Goal: Task Accomplishment & Management: Use online tool/utility

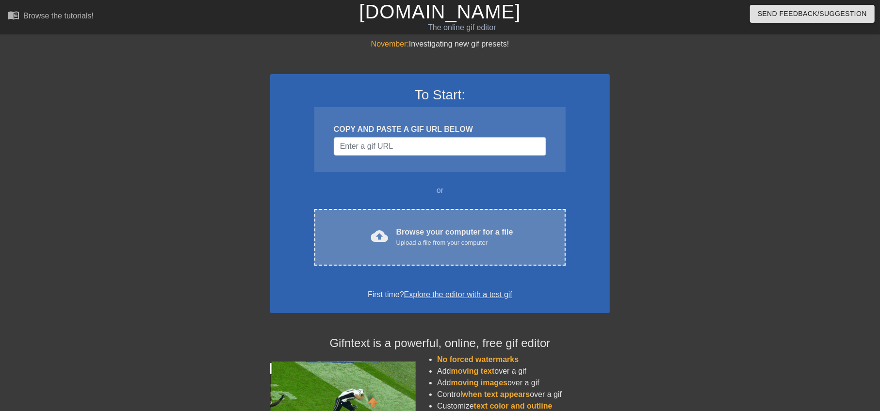
click at [400, 224] on div "cloud_upload Browse your computer for a file Upload a file from your computer C…" at bounding box center [439, 237] width 251 height 57
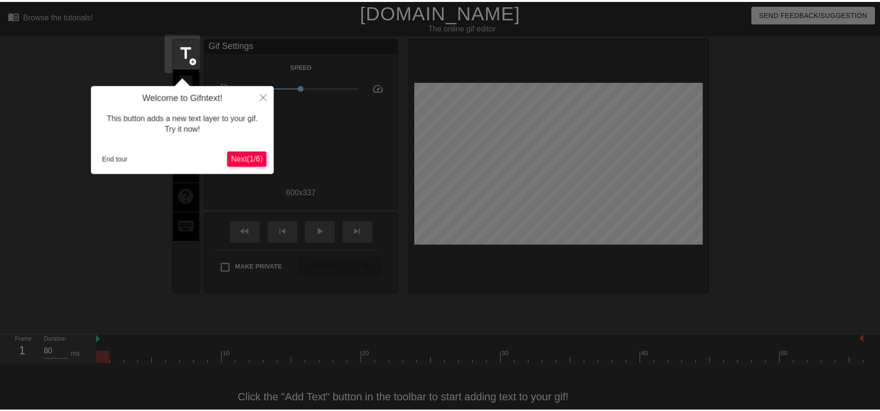
scroll to position [21, 0]
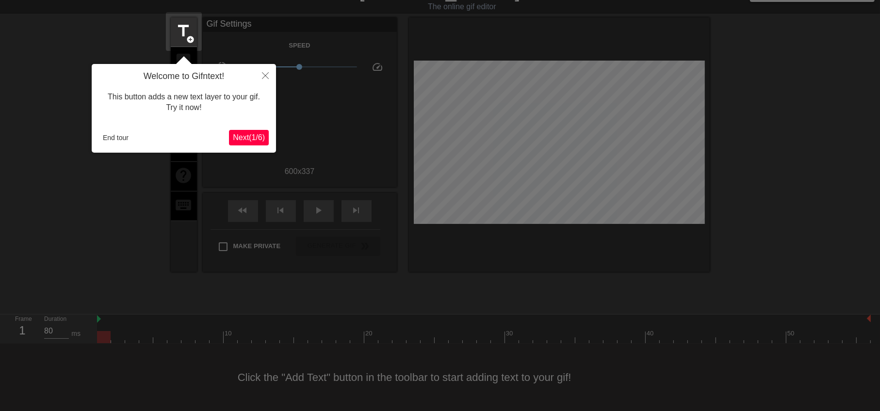
click at [247, 133] on span "Next ( 1 / 6 )" at bounding box center [249, 137] width 32 height 8
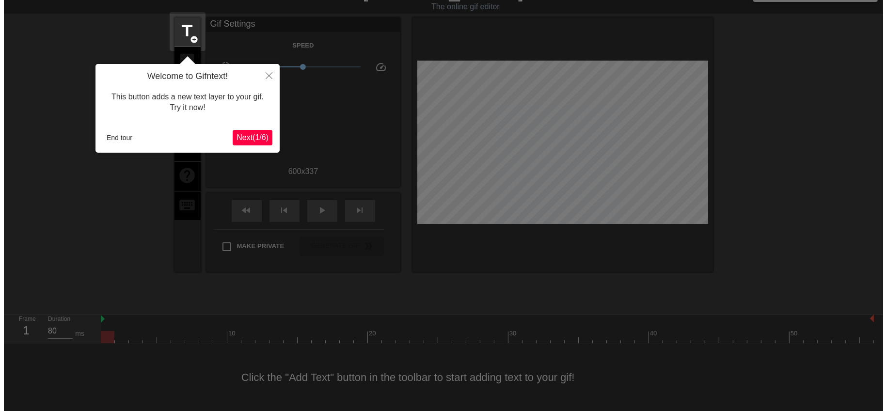
scroll to position [0, 0]
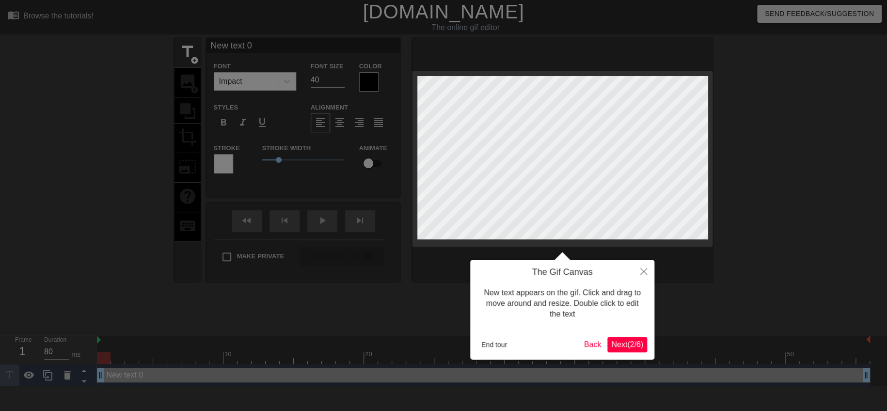
click at [639, 344] on span "Next ( 2 / 6 )" at bounding box center [627, 344] width 32 height 8
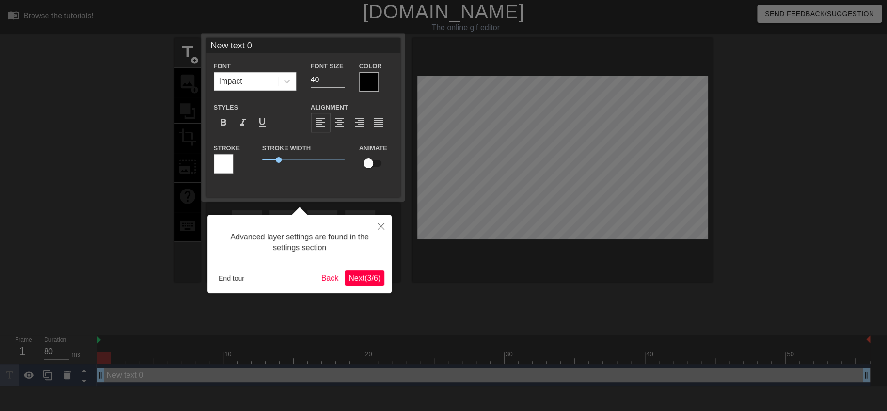
click at [380, 277] on span "Next ( 3 / 6 )" at bounding box center [365, 278] width 32 height 8
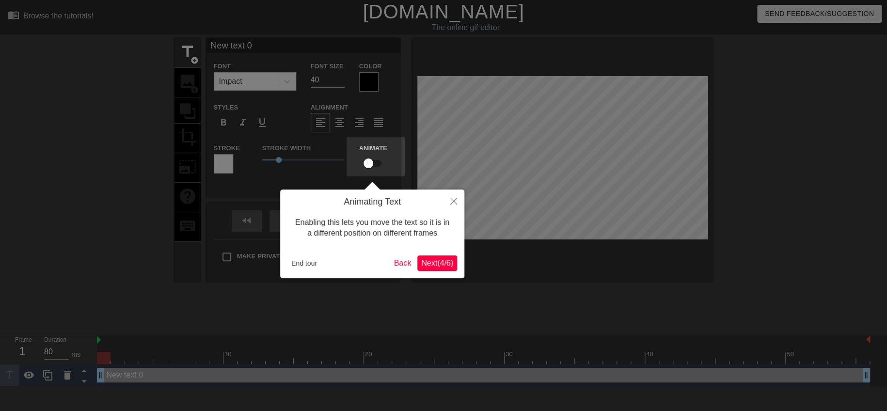
click at [434, 261] on span "Next ( 4 / 6 )" at bounding box center [437, 263] width 32 height 8
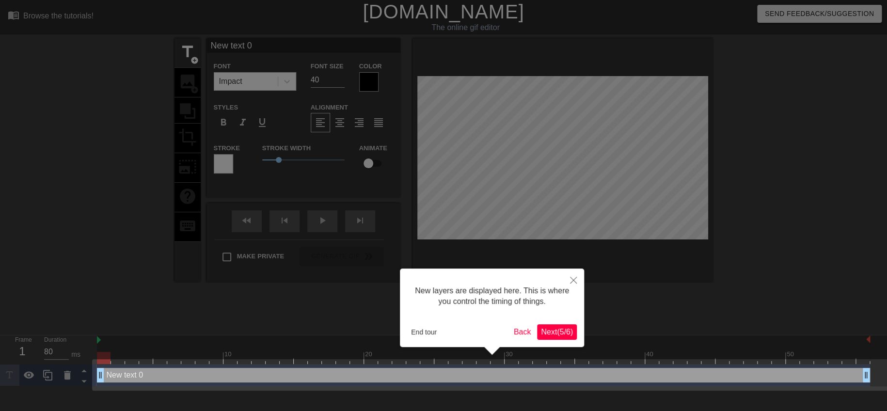
click at [557, 335] on span "Next ( 5 / 6 )" at bounding box center [557, 332] width 32 height 8
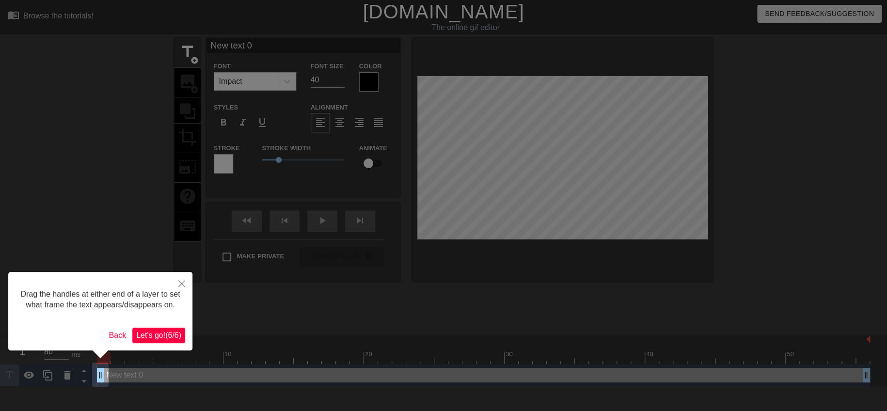
click at [161, 335] on span "Let's go! ( 6 / 6 )" at bounding box center [158, 335] width 45 height 8
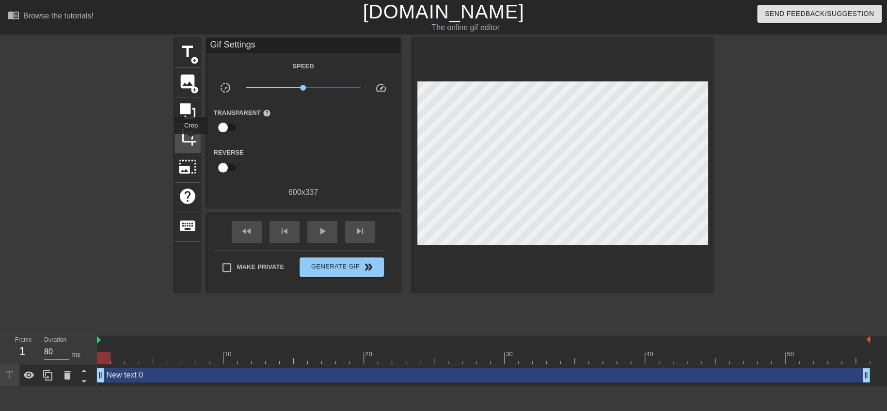
click at [191, 141] on span "crop" at bounding box center [187, 137] width 18 height 18
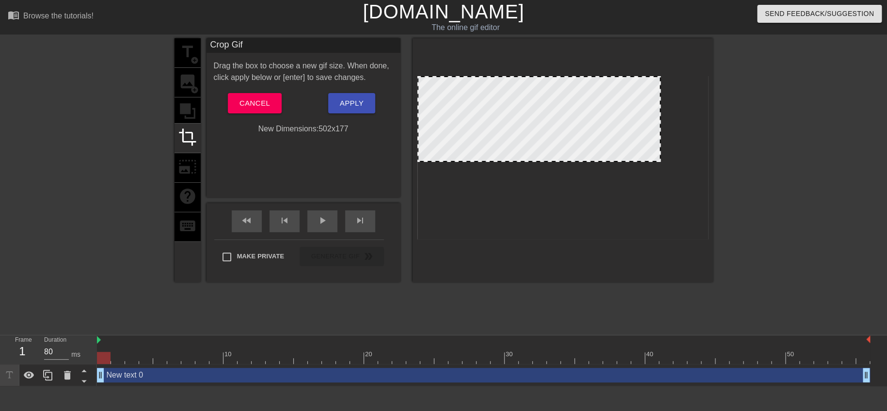
drag, startPoint x: 707, startPoint y: 239, endPoint x: 653, endPoint y: 160, distance: 95.1
click at [659, 161] on div at bounding box center [660, 161] width 10 height 10
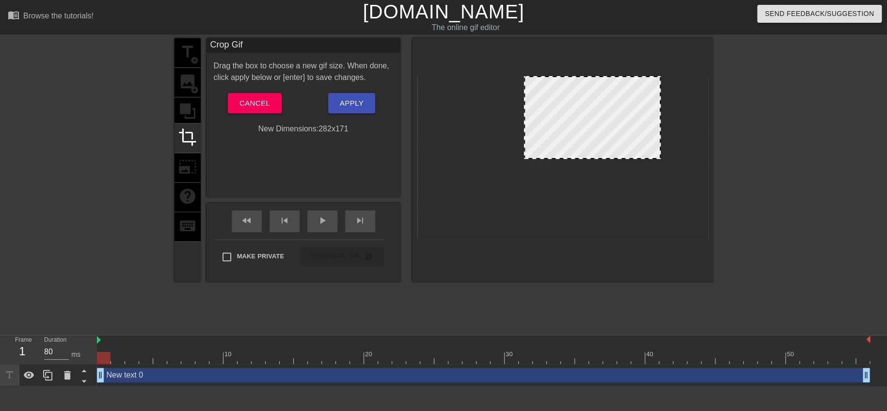
drag, startPoint x: 417, startPoint y: 161, endPoint x: 524, endPoint y: 158, distance: 106.7
click at [524, 158] on div at bounding box center [525, 158] width 10 height 10
click at [352, 103] on span "Apply" at bounding box center [352, 103] width 24 height 13
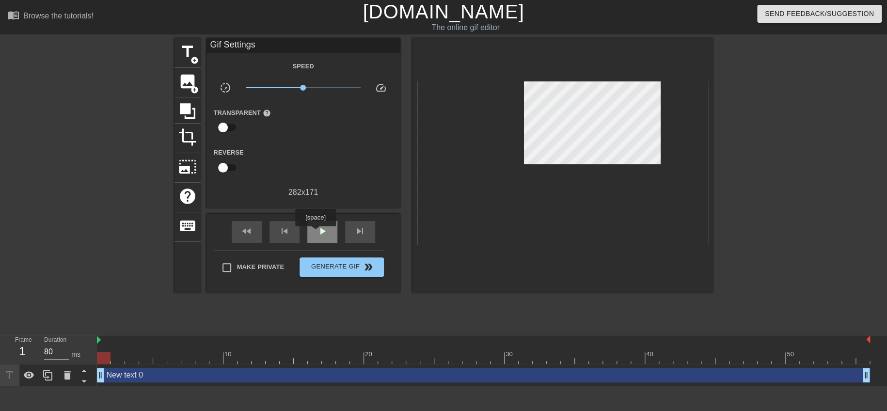
click at [319, 229] on span "play_arrow" at bounding box center [323, 231] width 12 height 12
click at [327, 235] on span "pause" at bounding box center [323, 231] width 12 height 12
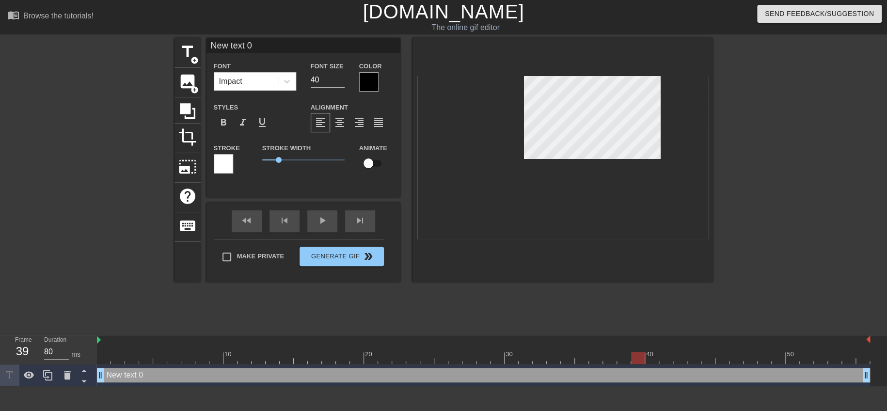
click at [365, 83] on div at bounding box center [368, 81] width 19 height 19
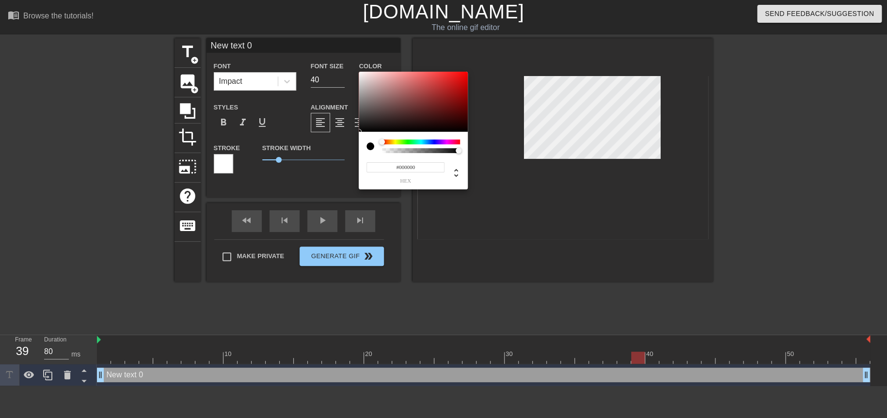
type input "#F10E0E"
click at [462, 75] on div at bounding box center [413, 102] width 109 height 60
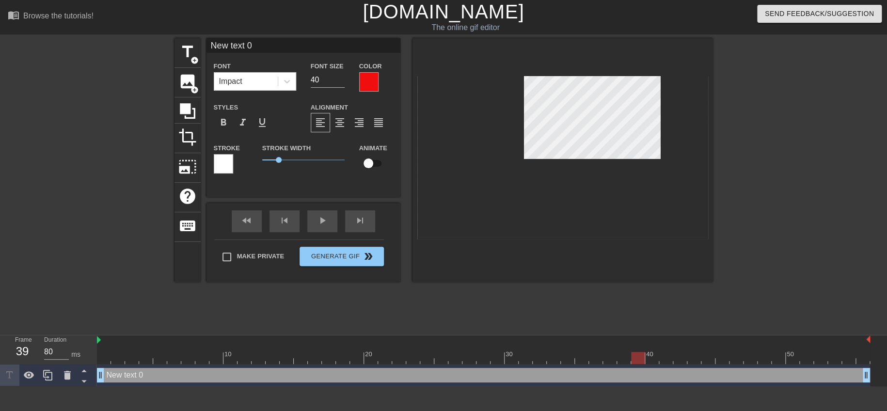
scroll to position [1, 0]
type input "ㄓ text 0"
type textarea "ㄓ text 0"
type input "ㄓㄨ text 0"
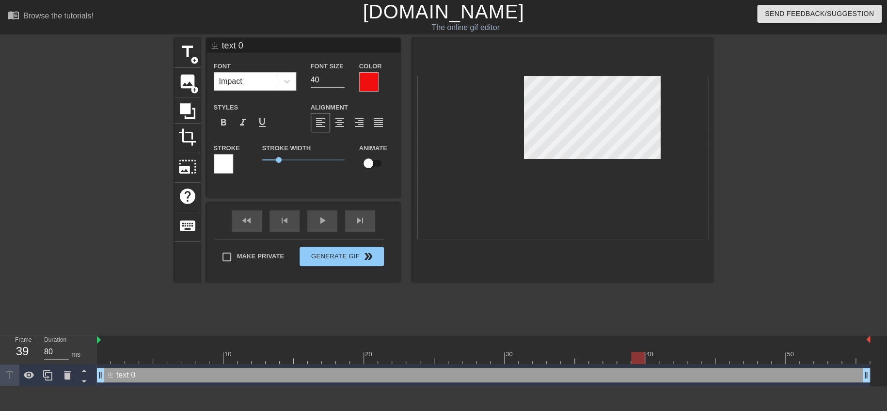
type textarea "ㄓㄨ text 0"
type input "ㄓㄨㄥ text 0"
type textarea "ㄓㄨㄥ text 0"
type input "中 text 0"
type textarea "中 text 0"
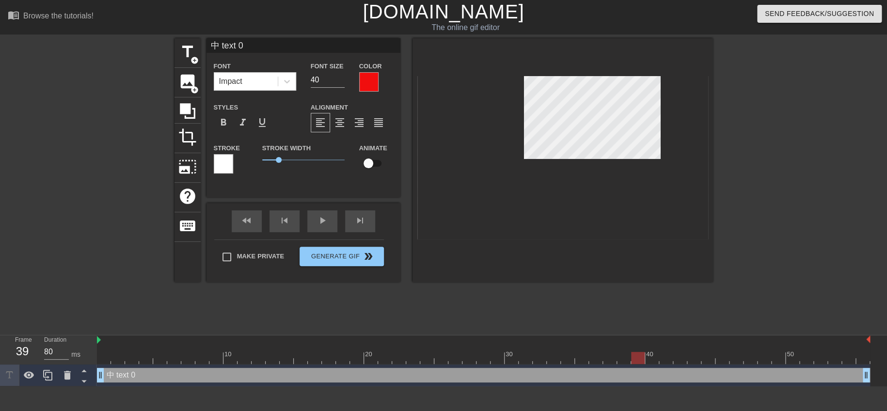
type input "中ㄑ text 0"
type textarea "中ㄑ text 0"
type input "中ㄑㄧ text 0"
type textarea "中ㄑㄧ text 0"
type input "中ㄑㄧㄣ text 0"
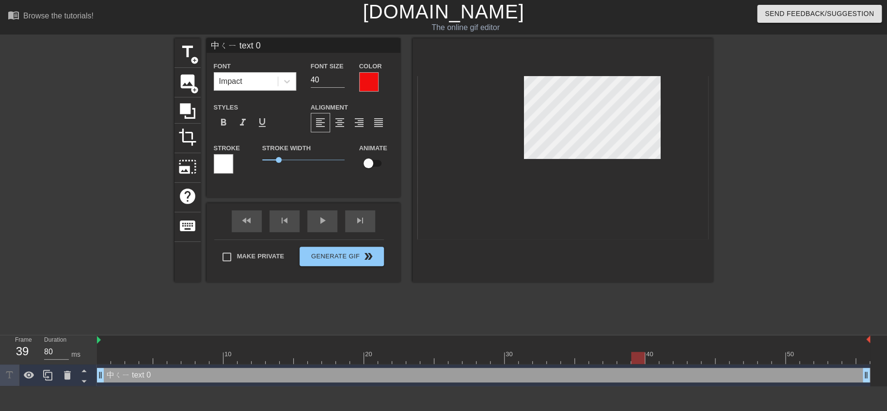
type textarea "中ㄑㄧㄣ text 0"
type input "中親 text 0"
type textarea "中親 text 0"
type input "中 text 0"
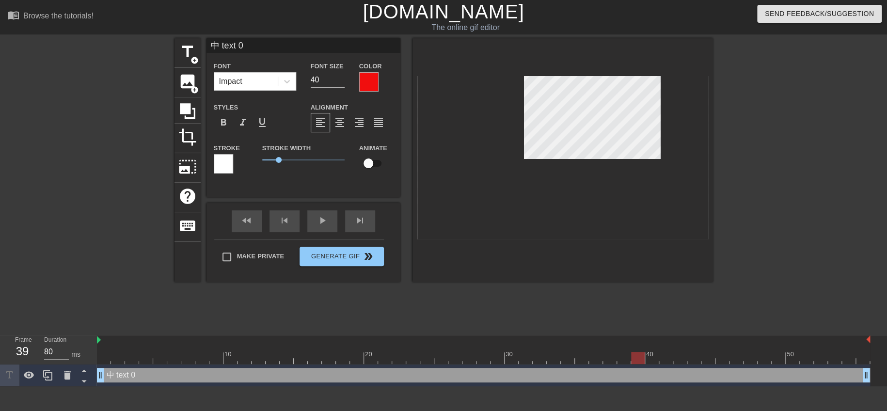
type textarea "中ㄑ text 0"
type input "中ㄑㄧ text 0"
type textarea "中ㄑㄧ text 0"
type input "中ㄑㄧㄡ text 0"
type textarea "中ㄑㄧㄡ text 0"
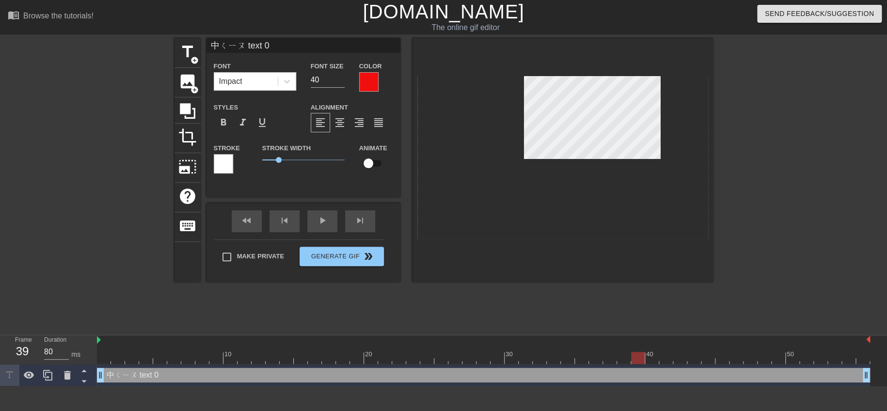
type input "中秋 text 0"
type textarea "中秋 text 0"
type input "中秋ㄎ text 0"
type textarea "中秋ㄎ text 0"
type input "中秋ㄎㄨ text 0"
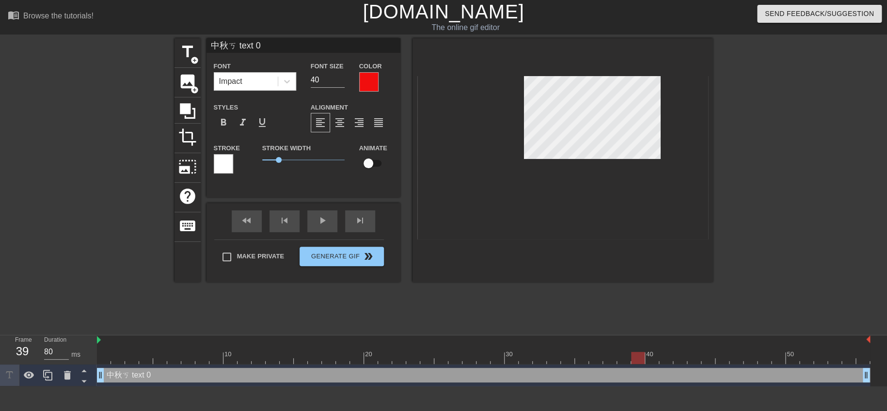
type textarea "中秋ㄎㄨ text 0"
type input "中秋ㄎㄨㄞ text 0"
type textarea "中秋ㄎㄨㄞ text 0"
type input "中秋快 text 0"
type textarea "中秋快 text 0"
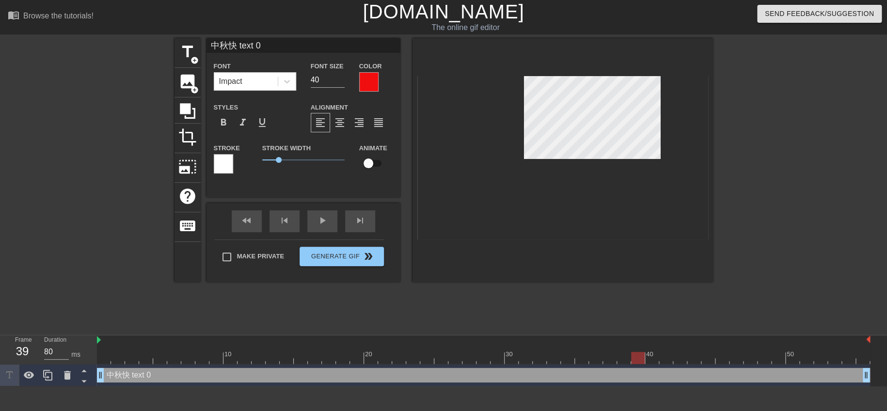
type input "中秋快ㄌ text 0"
type textarea "中秋快ㄌㄜ text 0"
type input "中秋快樂 text 0"
type textarea "中秋快樂 text 0"
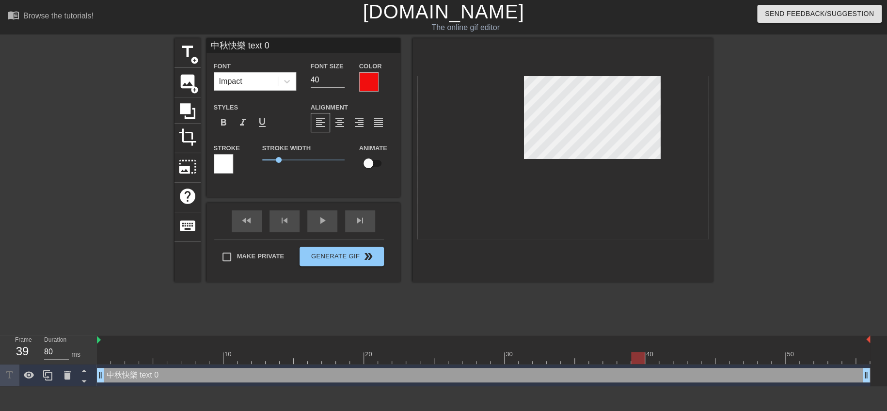
type input "中秋快樂text 0"
type textarea "中秋快樂text 0"
type input "中秋快樂ext 0"
type textarea "中秋快樂ext 0"
type input "中秋快樂xt 0"
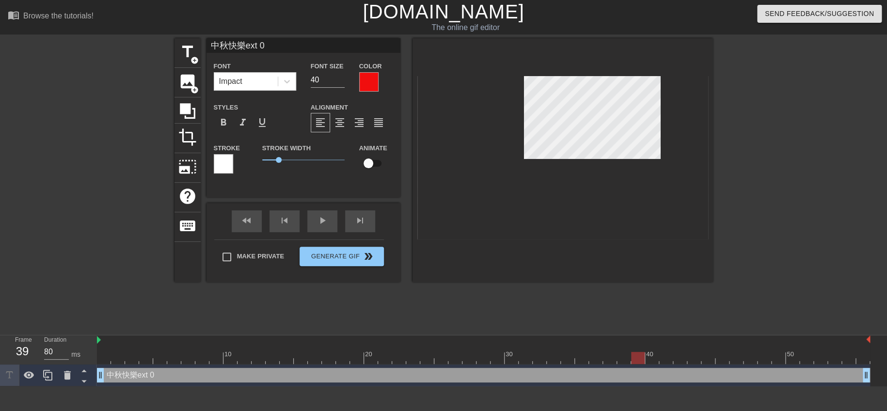
type textarea "中秋快樂xt 0"
type input "中秋快樂t 0"
type textarea "中秋快樂t 0"
type input "中秋快樂 0"
type textarea "中秋快樂 0"
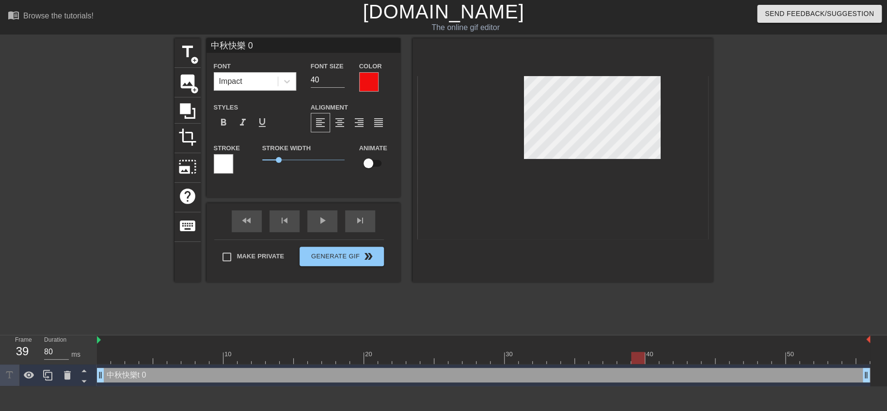
scroll to position [1, 2]
type input "中秋快樂0"
type textarea "中秋快樂0"
type input "中秋快樂"
type textarea "中秋快樂"
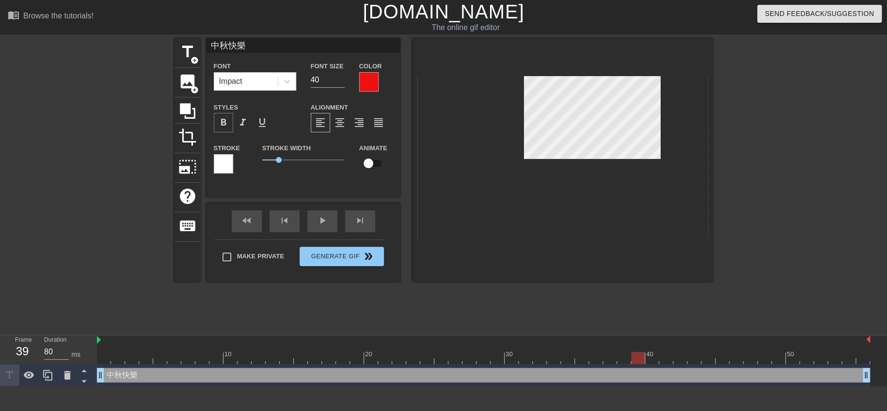
click at [224, 123] on span "format_bold" at bounding box center [224, 123] width 12 height 12
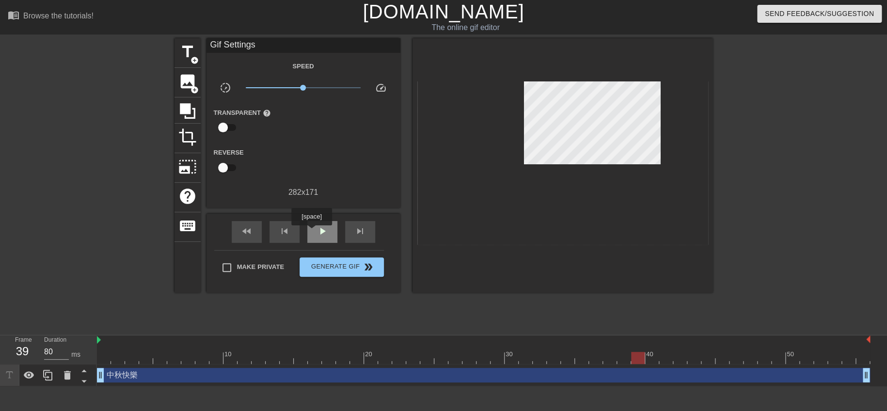
click at [311, 232] on div "play_arrow" at bounding box center [322, 232] width 30 height 22
click at [311, 232] on div "pause" at bounding box center [322, 232] width 30 height 22
click at [191, 166] on span "photo_size_select_large" at bounding box center [187, 167] width 18 height 18
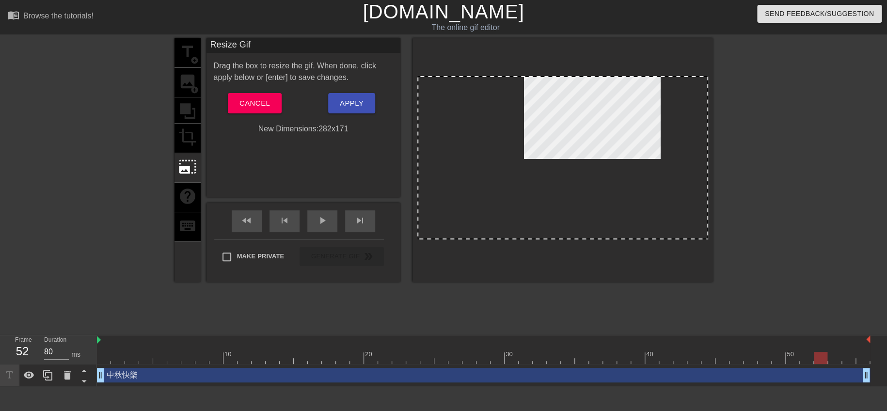
click at [187, 140] on div "title add_circle image add_circle crop photo_size_select_large help keyboard" at bounding box center [188, 160] width 26 height 244
click at [262, 104] on span "Cancel" at bounding box center [255, 103] width 31 height 13
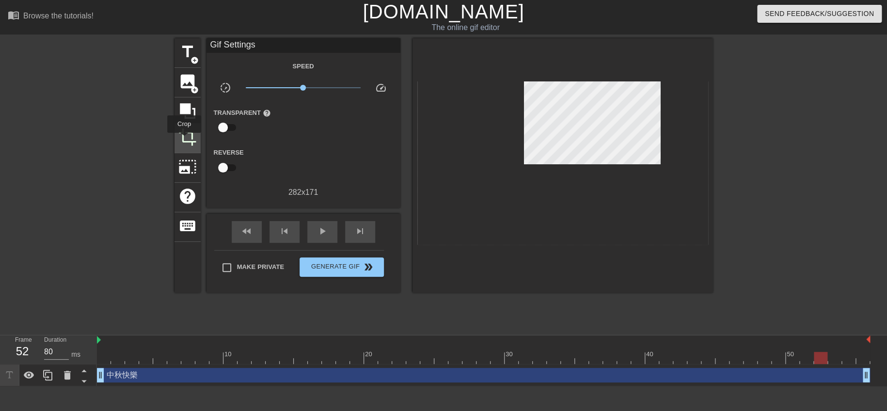
click at [184, 139] on span "crop" at bounding box center [187, 137] width 18 height 18
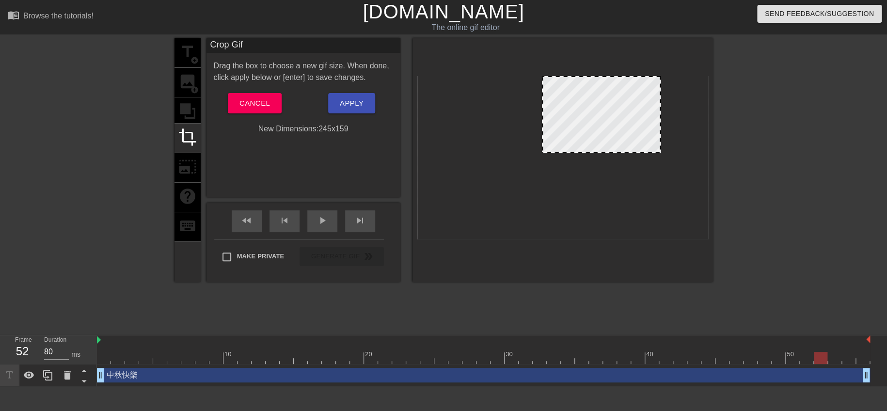
drag, startPoint x: 527, startPoint y: 159, endPoint x: 545, endPoint y: 153, distance: 18.9
click at [545, 153] on div at bounding box center [543, 152] width 10 height 10
click at [576, 139] on div at bounding box center [602, 114] width 119 height 77
click at [652, 110] on div at bounding box center [602, 114] width 119 height 77
drag, startPoint x: 660, startPoint y: 112, endPoint x: 652, endPoint y: 114, distance: 8.5
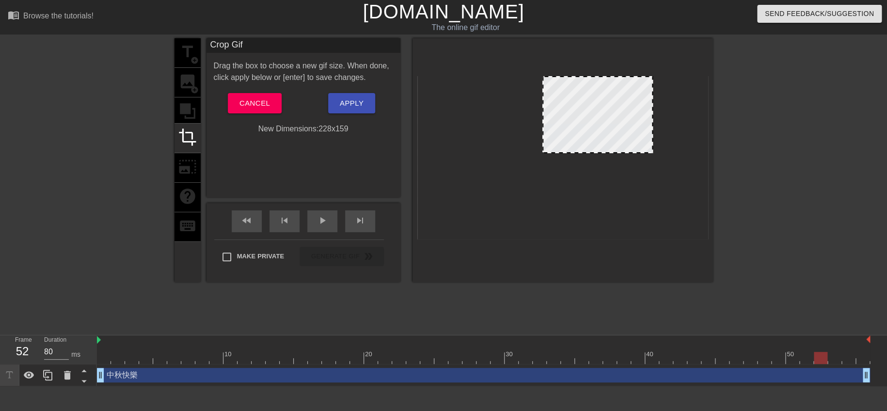
click at [652, 114] on div at bounding box center [652, 114] width 5 height 75
drag, startPoint x: 606, startPoint y: 77, endPoint x: 608, endPoint y: 72, distance: 5.1
click at [608, 72] on div at bounding box center [563, 160] width 301 height 244
click at [345, 100] on span "Apply" at bounding box center [352, 103] width 24 height 13
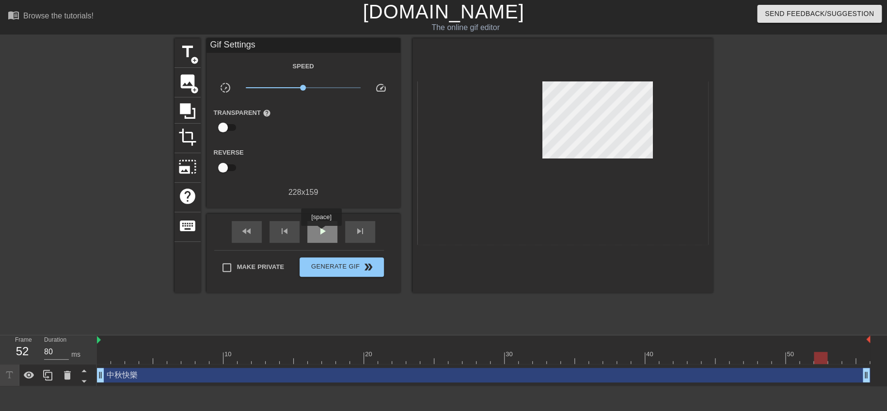
click at [321, 233] on span "play_arrow" at bounding box center [323, 231] width 12 height 12
click at [321, 232] on span "pause" at bounding box center [323, 231] width 12 height 12
click at [192, 143] on span "crop" at bounding box center [187, 137] width 18 height 18
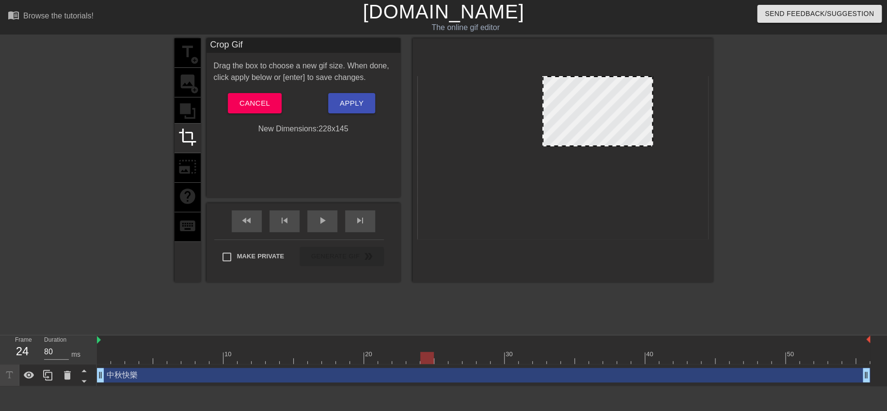
drag, startPoint x: 592, startPoint y: 151, endPoint x: 596, endPoint y: 144, distance: 8.1
click at [582, 132] on div at bounding box center [598, 111] width 111 height 70
click at [353, 105] on span "Apply" at bounding box center [352, 103] width 24 height 13
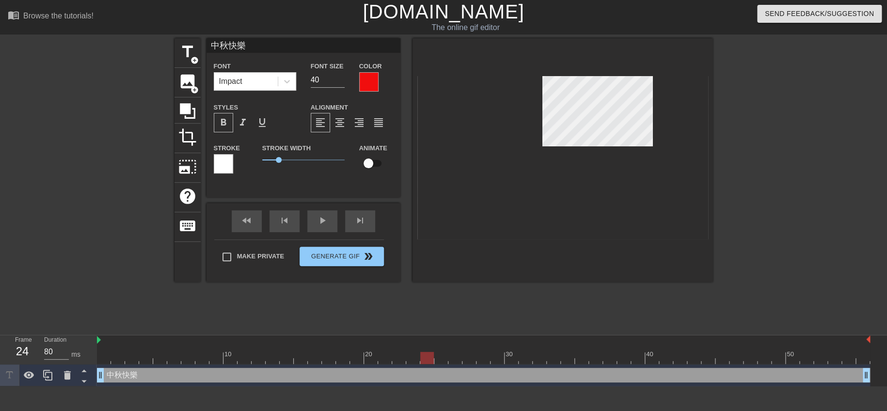
scroll to position [1, 1]
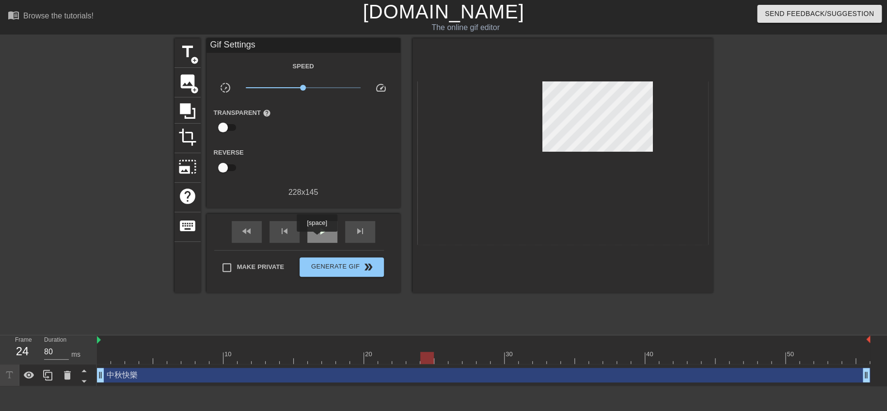
click at [322, 235] on span "play_arrow" at bounding box center [323, 231] width 12 height 12
click at [233, 266] on input "Make Private" at bounding box center [227, 267] width 20 height 20
checkbox input "true"
click at [349, 267] on span "Generate Gif double_arrow" at bounding box center [342, 267] width 76 height 12
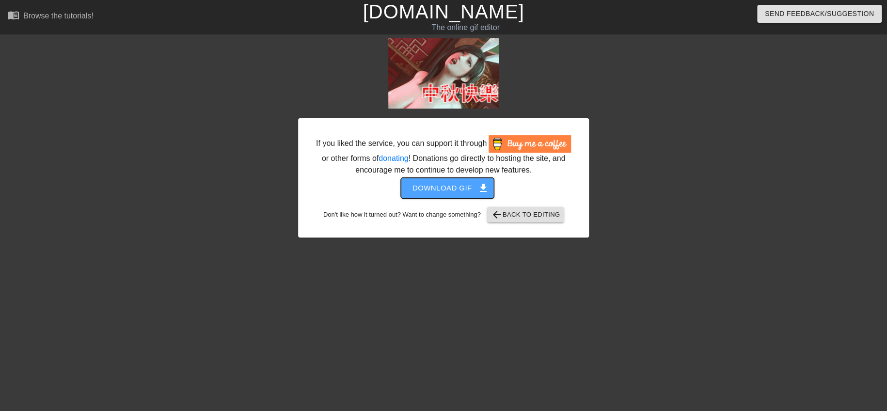
click at [446, 194] on span "Download gif get_app" at bounding box center [448, 188] width 70 height 13
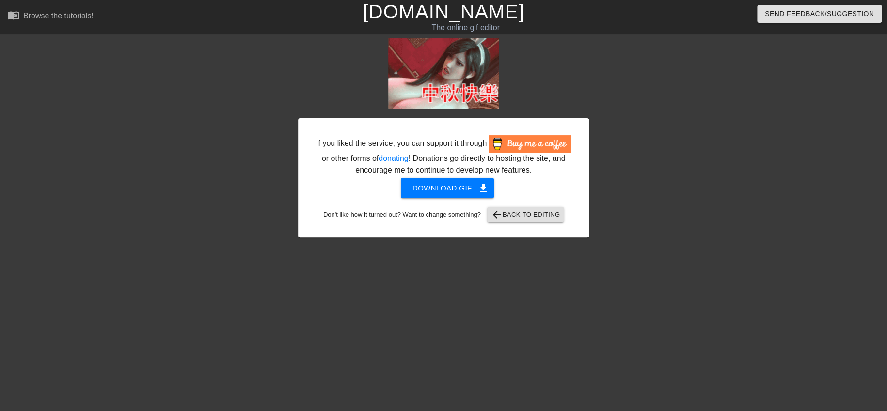
click at [488, 256] on div "If you liked the service, you can support it through or other forms of donating…" at bounding box center [443, 183] width 291 height 291
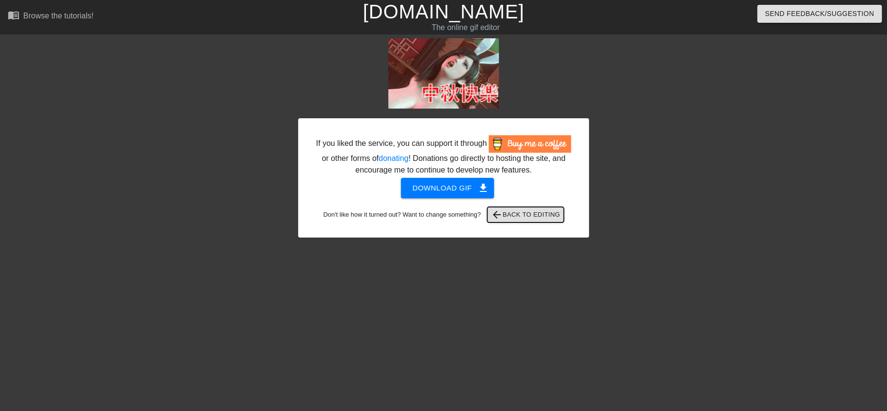
click at [514, 220] on span "arrow_back Back to Editing" at bounding box center [525, 215] width 69 height 12
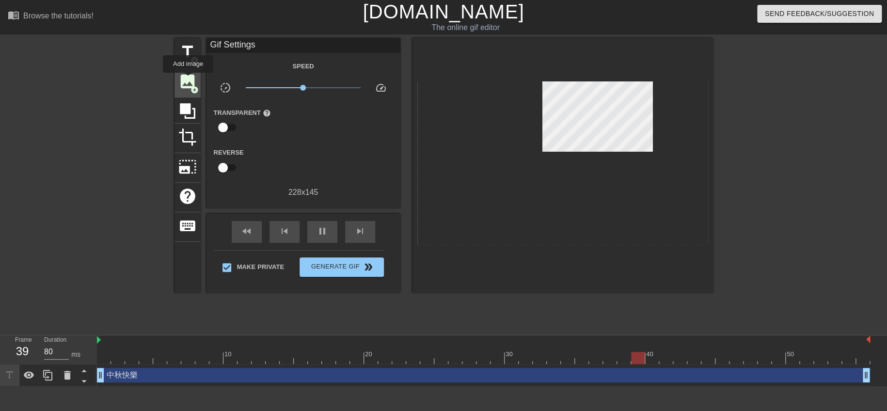
click at [188, 79] on span "image" at bounding box center [187, 81] width 18 height 18
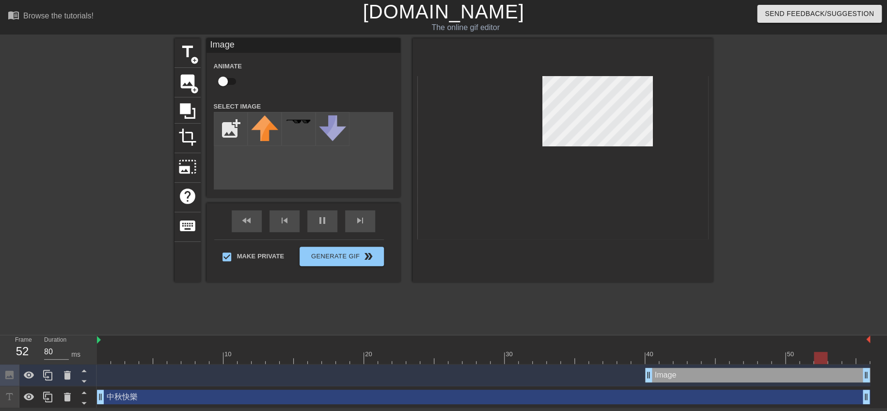
click at [20, 109] on div at bounding box center [89, 183] width 145 height 291
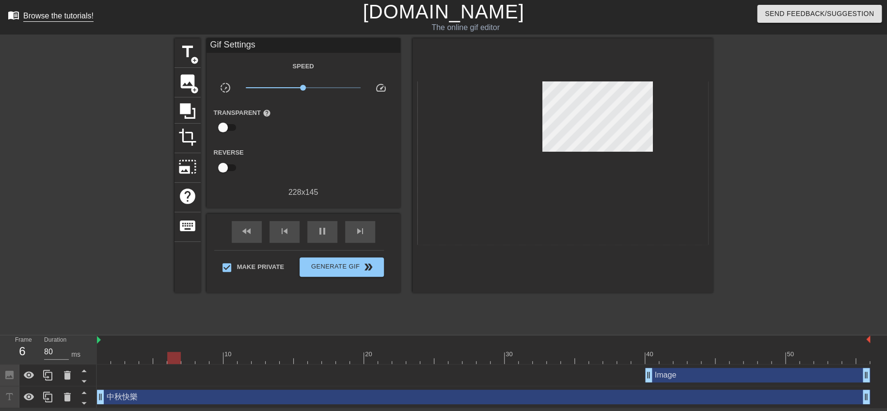
click at [42, 12] on div "Browse the tutorials!" at bounding box center [58, 16] width 70 height 8
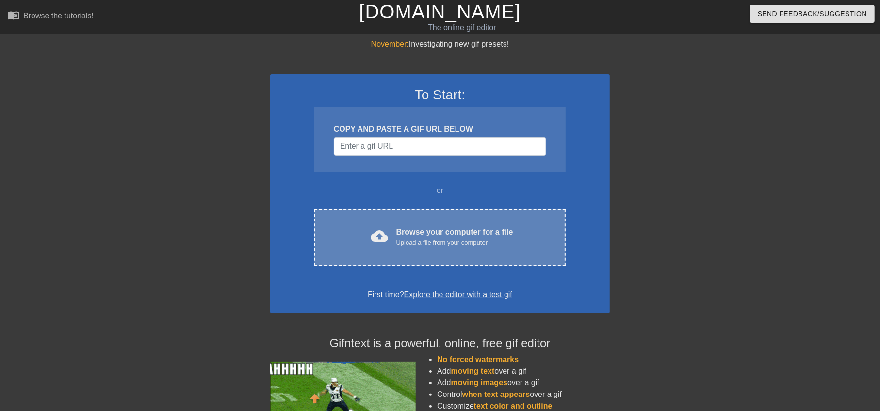
click at [409, 226] on div "Browse your computer for a file Upload a file from your computer" at bounding box center [454, 236] width 117 height 21
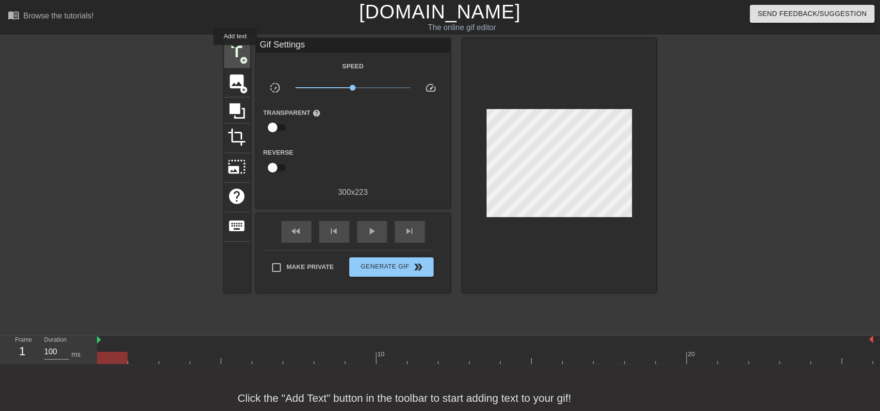
click at [235, 51] on span "title" at bounding box center [237, 52] width 18 height 18
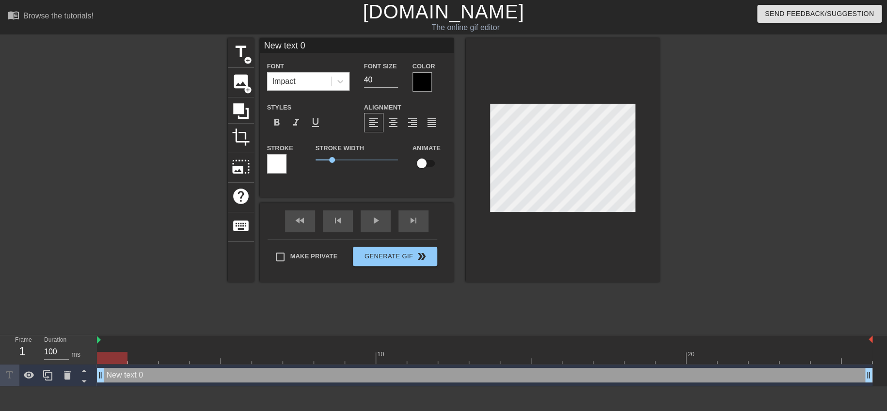
click at [424, 77] on div at bounding box center [422, 81] width 19 height 19
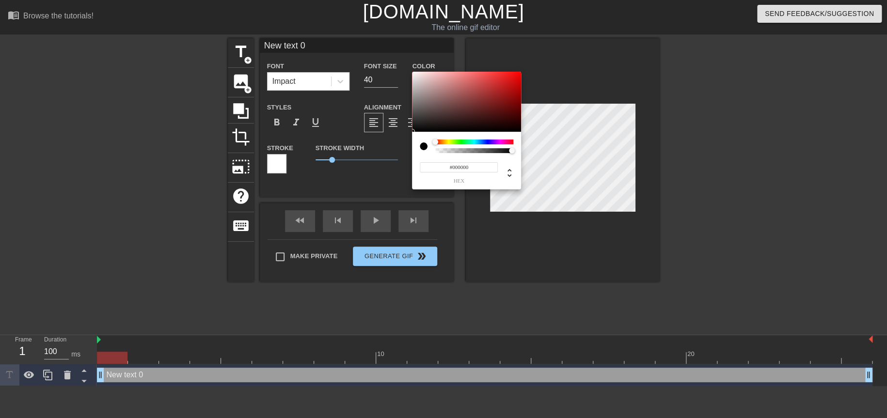
type input "#E90F0F"
click at [514, 77] on div at bounding box center [466, 102] width 109 height 60
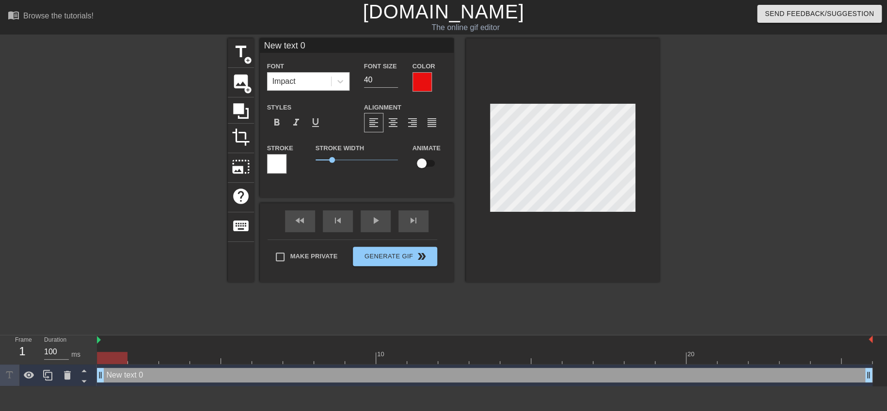
scroll to position [1, 1]
type input "ㄌ text 0"
type textarea "ㄌ text 0"
type input "ㄌㄨ text 0"
type textarea "ㄌㄨ text 0"
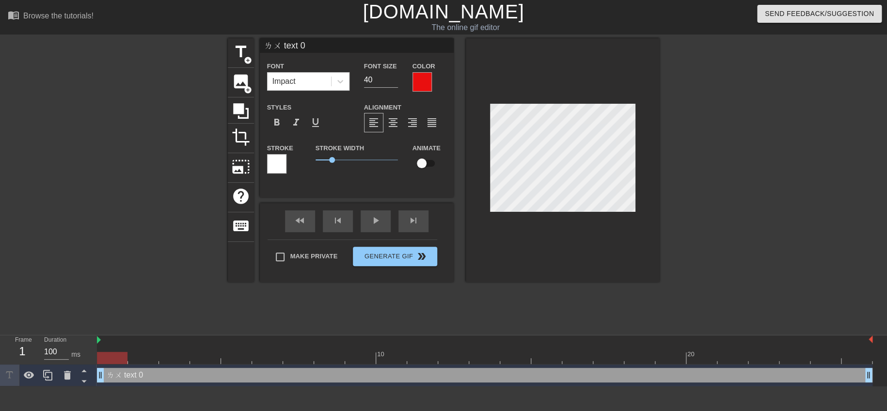
type input "ㄌㄨㄢ text 0"
type textarea "ㄌㄨㄢ text 0"
type input "亂 text 0"
type textarea "亂 text 0"
type input "亂ㄕ text 0"
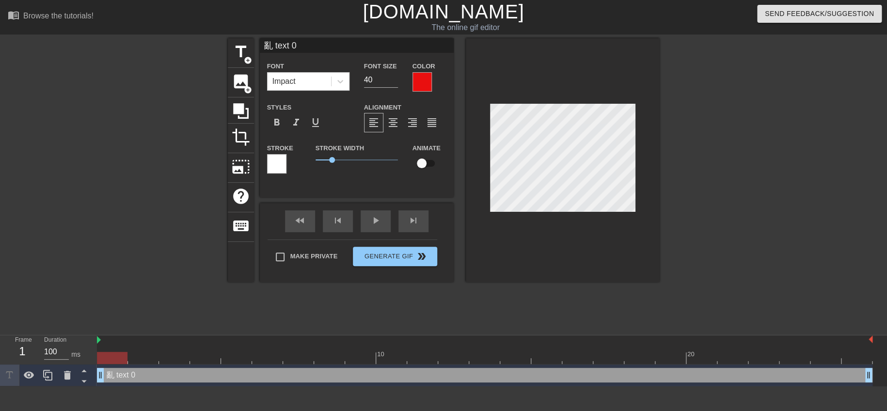
type textarea "亂ㄕ text 0"
type input "亂ㄕㄚ text 0"
type textarea "亂ㄕㄚ text 0"
type input "亂殺 text 0"
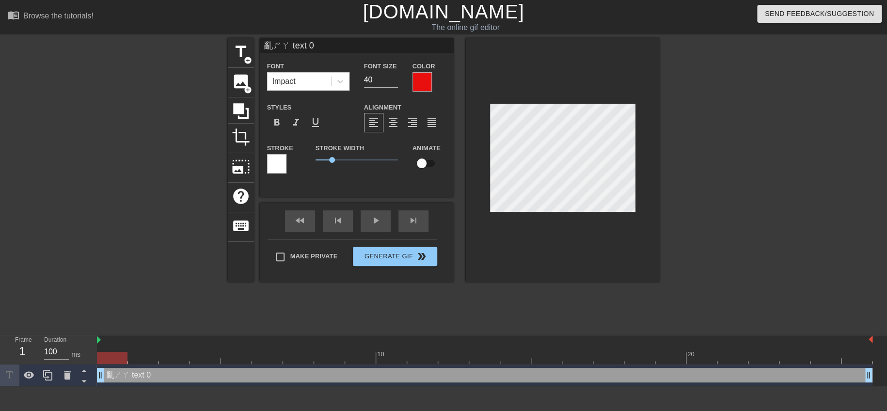
type textarea "亂殺 text 0"
type input "亂殺text 0"
type textarea "亂殺text 0"
type input "亂殺ext 0"
type textarea "亂殺ext 0"
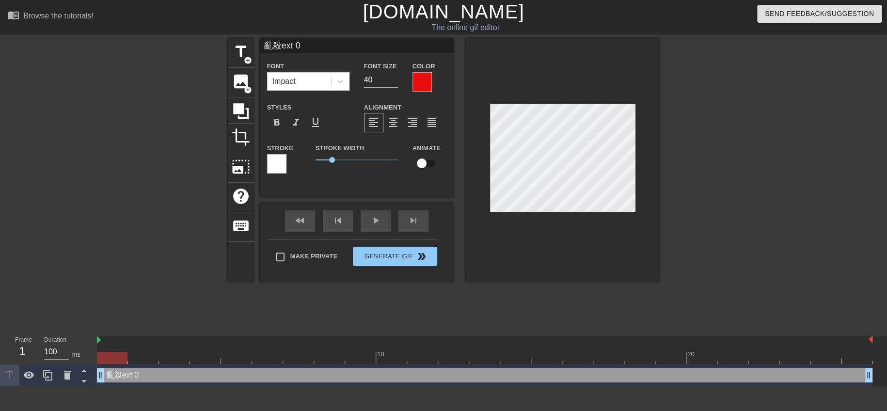
type input "亂殺xt 0"
type textarea "亂殺xt 0"
type input "亂殺t 0"
type textarea "亂殺t 0"
type input "亂殺 0"
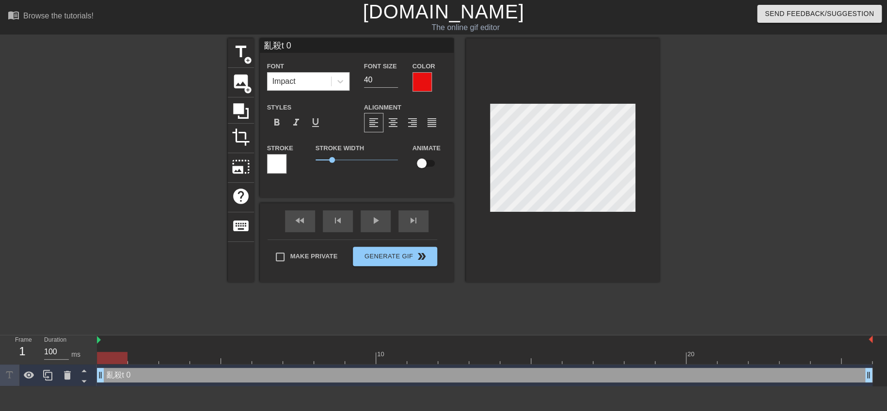
type textarea "亂殺 0"
type input "亂殺0"
type textarea "亂殺0"
type input "亂殺"
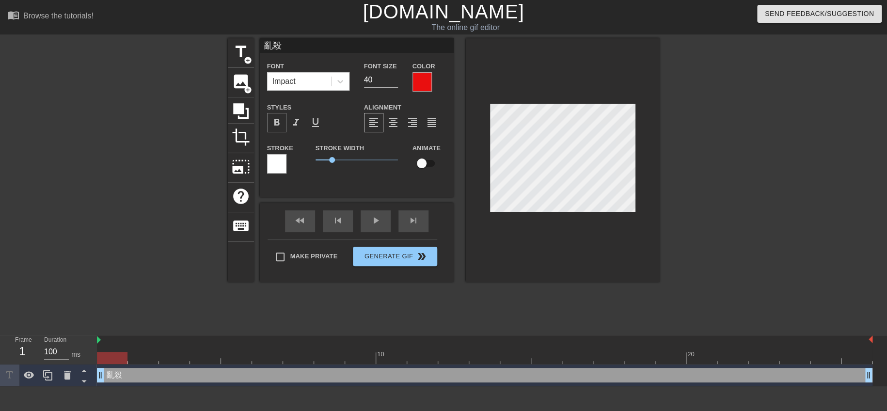
type textarea "亂殺"
click at [277, 123] on span "format_bold" at bounding box center [277, 123] width 12 height 12
click at [583, 216] on div at bounding box center [563, 160] width 194 height 244
click at [239, 52] on span "title" at bounding box center [241, 52] width 18 height 18
type input "New text 1"
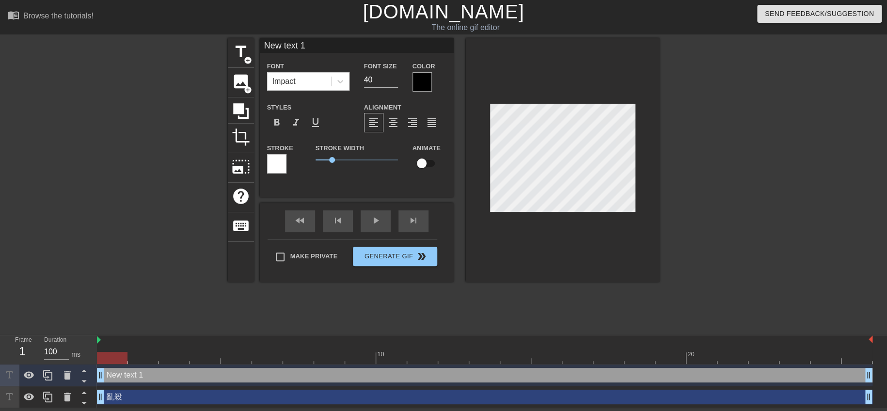
click at [416, 83] on div at bounding box center [422, 81] width 19 height 19
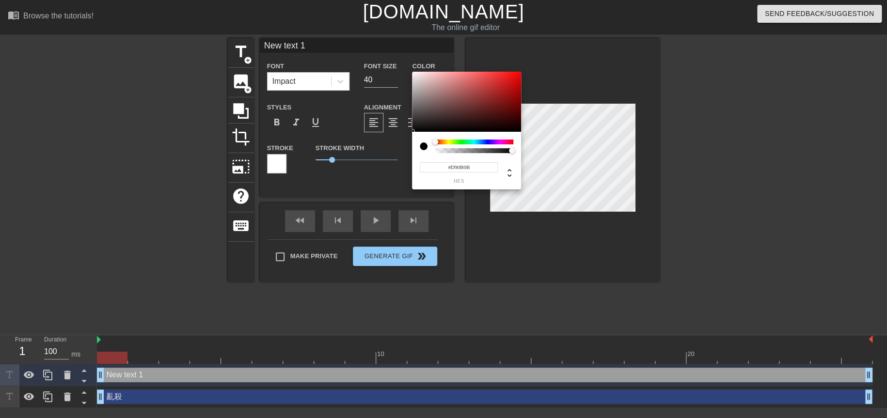
type input "#DB0B0B"
drag, startPoint x: 516, startPoint y: 81, endPoint x: 522, endPoint y: 94, distance: 14.5
click at [516, 80] on div at bounding box center [466, 102] width 109 height 60
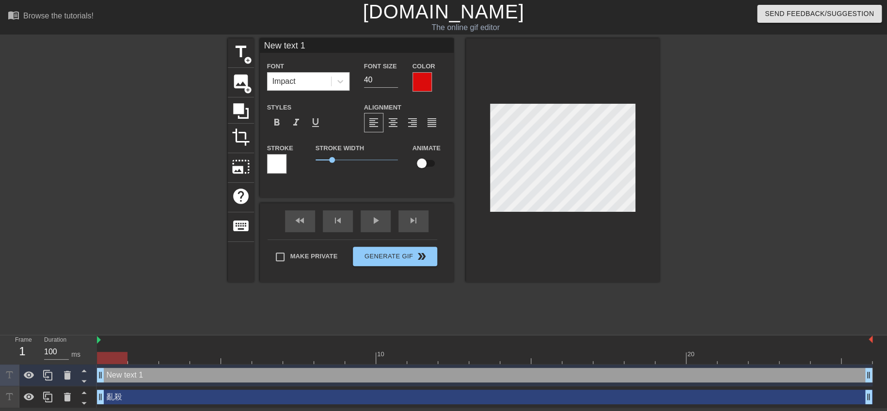
scroll to position [1, 2]
type input "ㄌ text 1"
type textarea "ㄌ text 1"
type input "ㄌㄨ text 1"
type textarea "ㄌㄨ text 1"
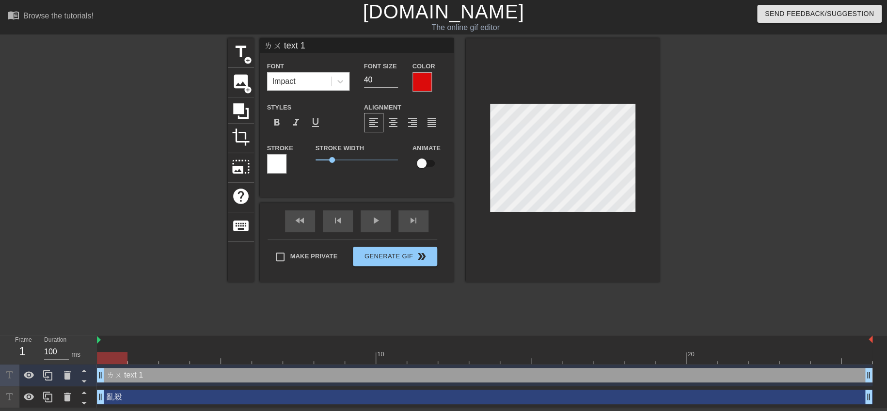
type input "ㄌㄨㄢ text 1"
type textarea "ㄌㄨㄢ text 1"
type input "亂 text 1"
type textarea "亂 text 1"
type input "亂ㄆ text 1"
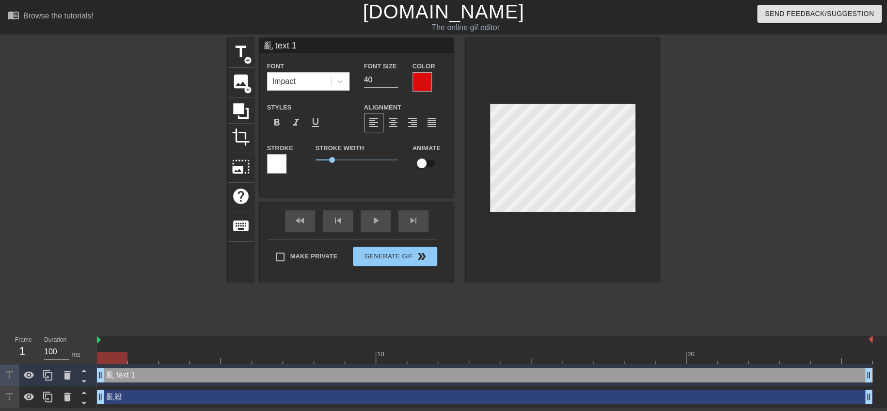
type textarea "亂ㄆ text 1"
type input "亂ㄆㄣ text 1"
type textarea "亂ㄆㄣ text 1"
type input "亂噴 text 1"
type textarea "亂噴 text 1"
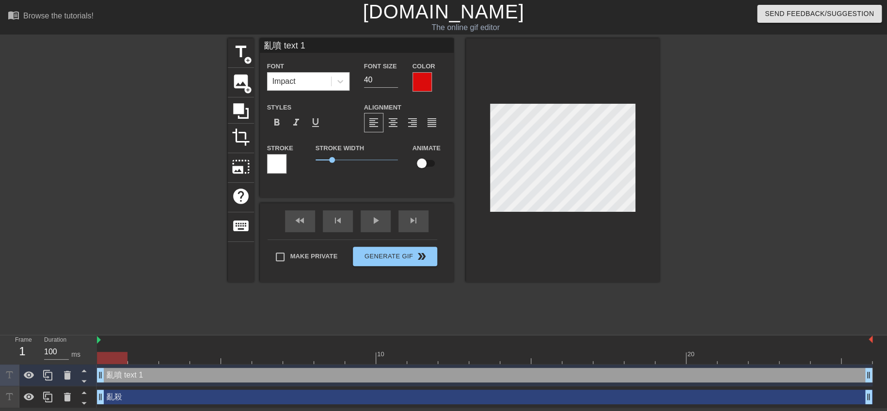
type input "亂噴text 1"
type textarea "亂噴text 1"
type input "亂噴ext 1"
type textarea "亂噴ext 1"
type input "亂噴xt 1"
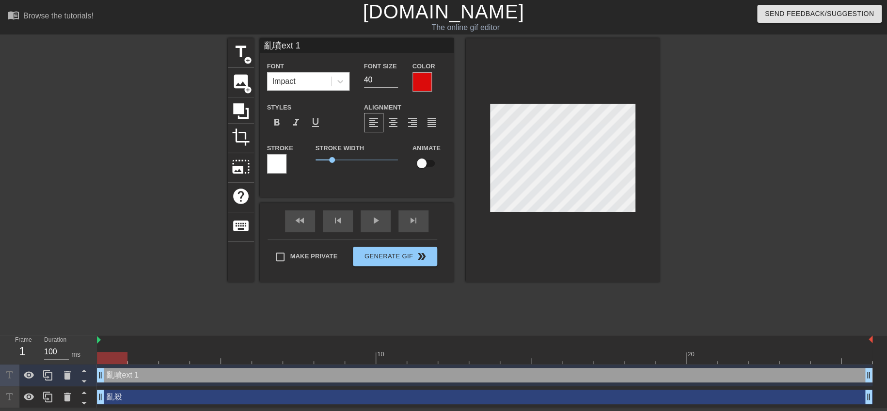
type textarea "亂噴xt 1"
type input "亂噴t 1"
type textarea "亂噴t 1"
type input "亂噴 1"
type textarea "亂噴 1"
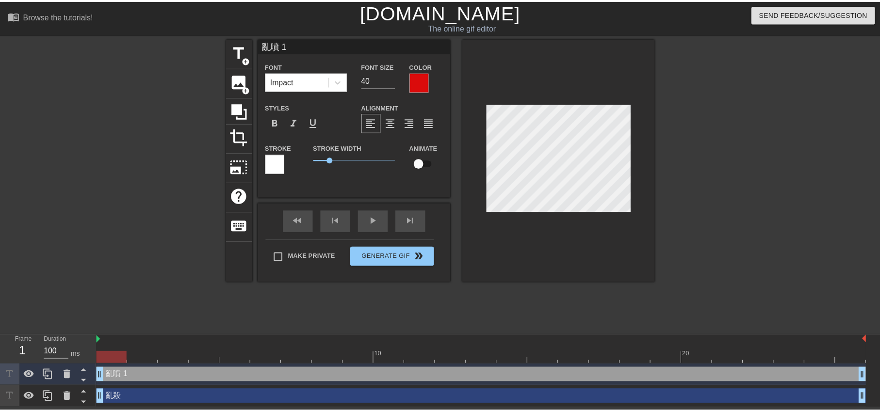
scroll to position [1, 1]
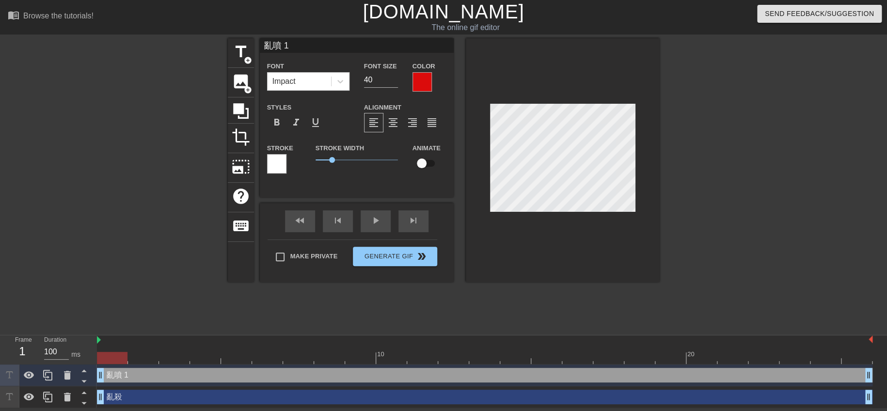
type input "亂噴1"
type textarea "亂噴1"
type input "亂噴"
type textarea "亂噴"
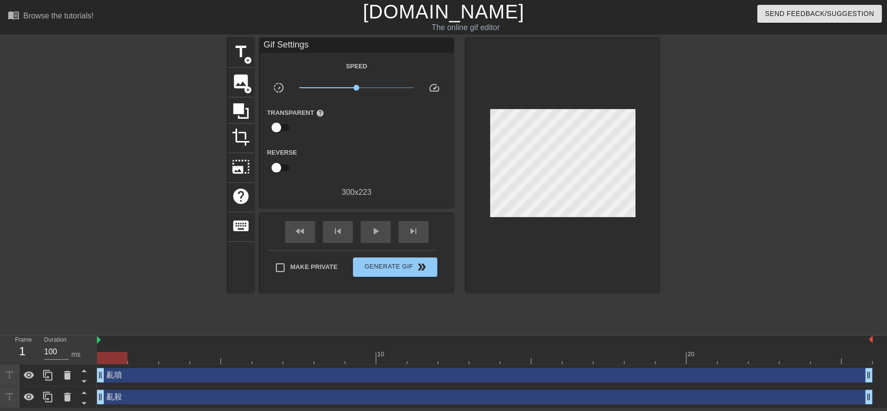
drag, startPoint x: 589, startPoint y: 256, endPoint x: 575, endPoint y: 236, distance: 24.1
click at [589, 256] on div at bounding box center [563, 165] width 194 height 255
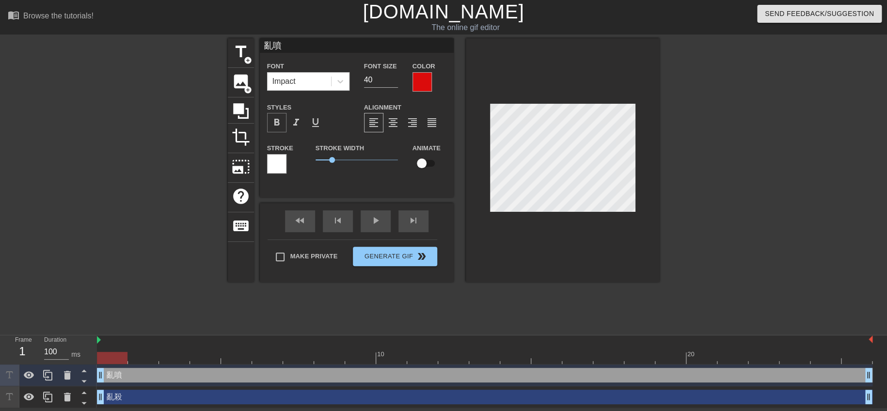
click at [277, 127] on span "format_bold" at bounding box center [277, 123] width 12 height 12
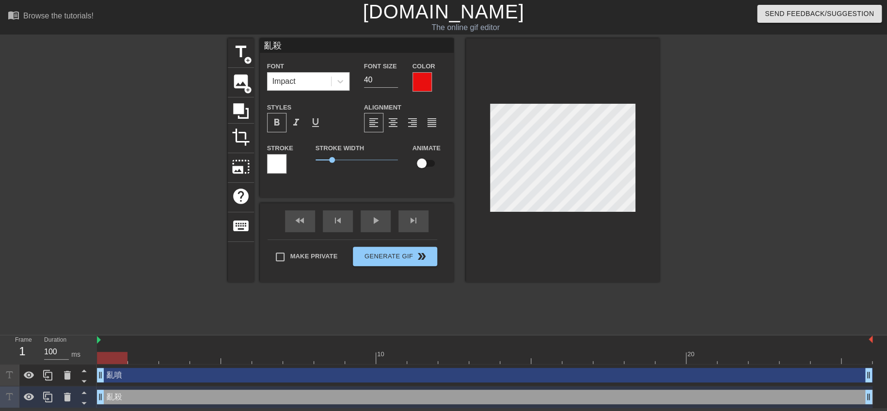
type input "亂噴"
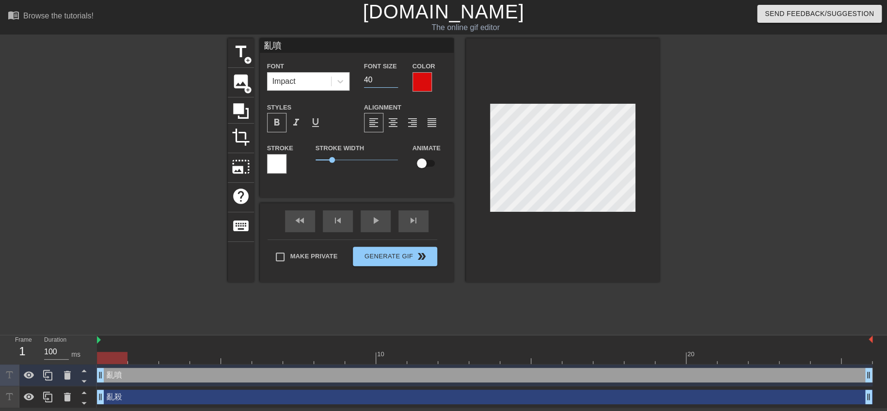
drag, startPoint x: 382, startPoint y: 82, endPoint x: 355, endPoint y: 81, distance: 26.7
click at [355, 81] on div "Font Impact Font Size 40 Color" at bounding box center [357, 76] width 194 height 32
type input "35"
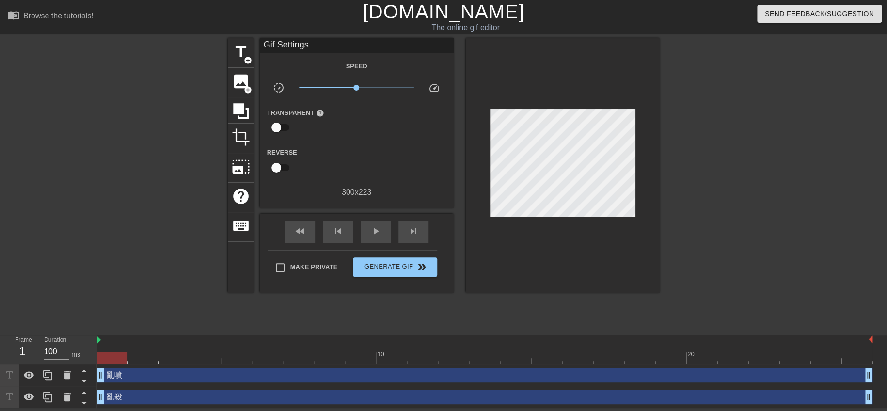
click at [577, 268] on div at bounding box center [563, 165] width 194 height 255
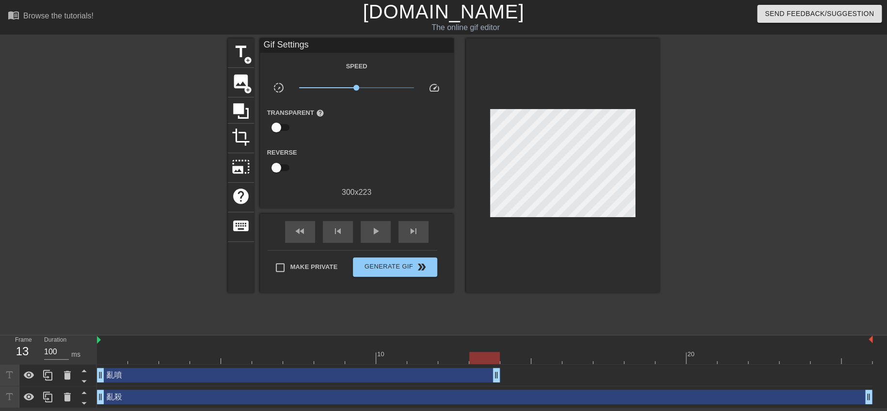
drag, startPoint x: 864, startPoint y: 377, endPoint x: 491, endPoint y: 378, distance: 372.9
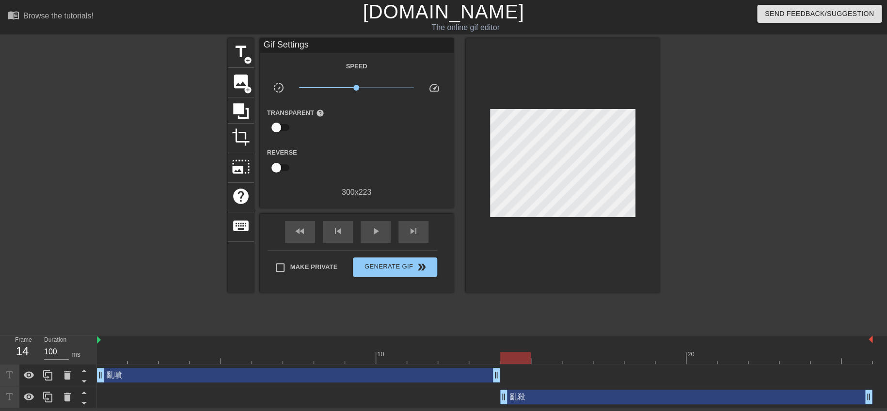
drag, startPoint x: 101, startPoint y: 399, endPoint x: 490, endPoint y: 404, distance: 389.4
click at [490, 404] on div "亂殺 drag_handle drag_handle" at bounding box center [485, 397] width 776 height 15
click at [378, 234] on span "play_arrow" at bounding box center [376, 231] width 12 height 12
drag, startPoint x: 378, startPoint y: 236, endPoint x: 378, endPoint y: 243, distance: 7.3
click at [378, 236] on span "pause" at bounding box center [376, 231] width 12 height 12
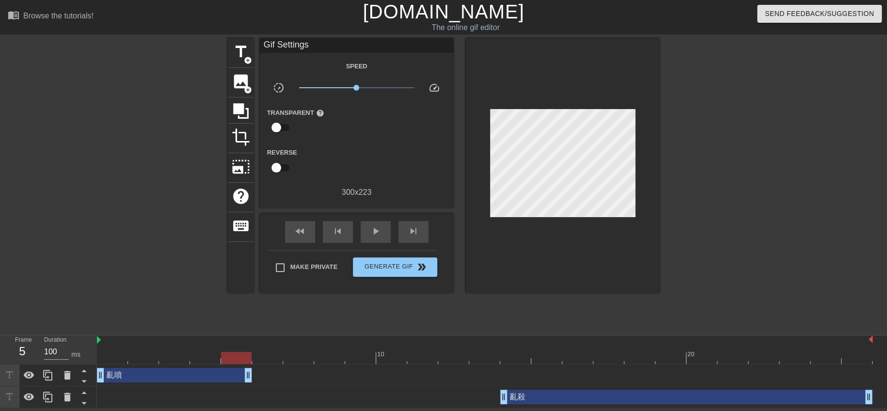
drag, startPoint x: 495, startPoint y: 378, endPoint x: 257, endPoint y: 384, distance: 238.2
click at [257, 384] on div "亂噴 drag_handle drag_handle" at bounding box center [485, 376] width 776 height 22
drag, startPoint x: 239, startPoint y: 361, endPoint x: 206, endPoint y: 353, distance: 34.2
click at [206, 353] on div at bounding box center [205, 358] width 31 height 12
click at [367, 226] on div "play_arrow" at bounding box center [376, 232] width 30 height 22
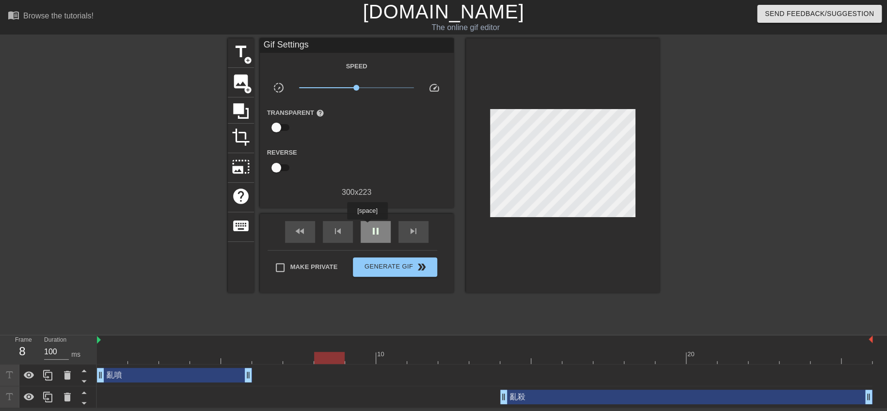
click at [367, 226] on div "pause" at bounding box center [376, 232] width 30 height 22
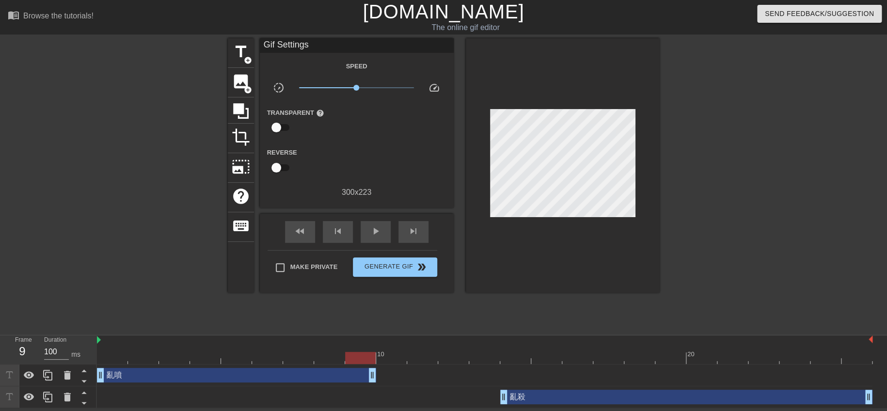
drag, startPoint x: 272, startPoint y: 378, endPoint x: 369, endPoint y: 383, distance: 97.6
click at [369, 383] on div "亂噴 drag_handle drag_handle" at bounding box center [485, 376] width 776 height 22
click at [378, 232] on span "play_arrow" at bounding box center [376, 231] width 12 height 12
click at [378, 232] on span "pause" at bounding box center [376, 231] width 12 height 12
drag, startPoint x: 566, startPoint y: 406, endPoint x: 492, endPoint y: 400, distance: 74.4
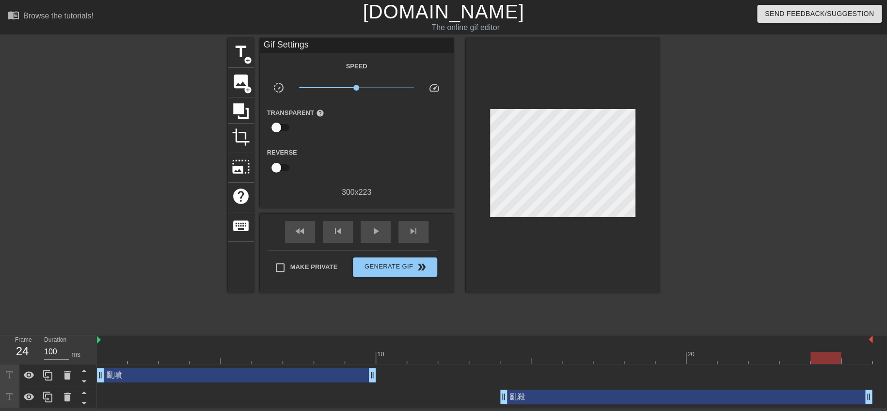
click at [491, 400] on div "亂殺 drag_handle drag_handle" at bounding box center [485, 397] width 776 height 22
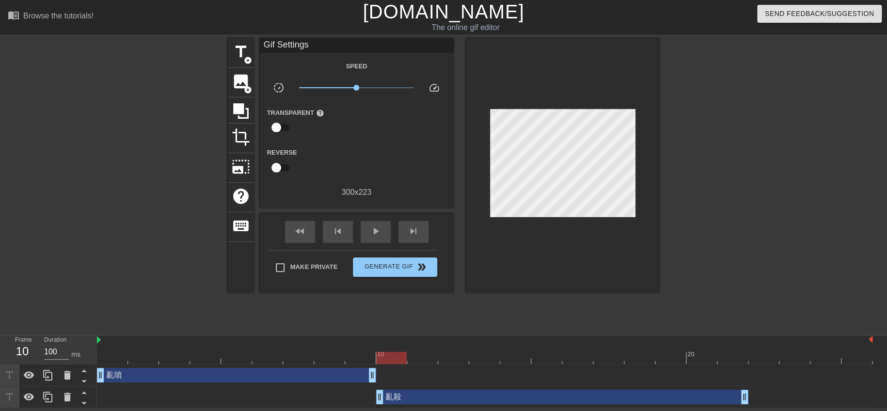
drag, startPoint x: 552, startPoint y: 399, endPoint x: 420, endPoint y: 393, distance: 132.0
click at [420, 393] on div "亂殺 drag_handle drag_handle" at bounding box center [562, 397] width 372 height 15
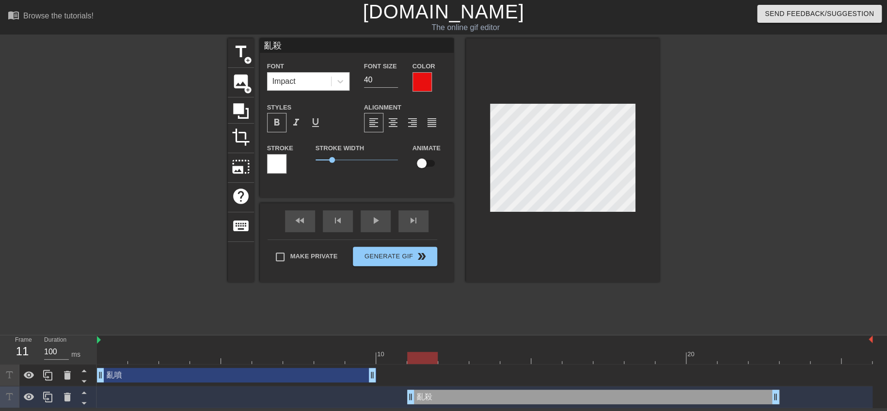
drag, startPoint x: 420, startPoint y: 396, endPoint x: 446, endPoint y: 393, distance: 25.9
click at [446, 393] on div "亂殺 drag_handle drag_handle" at bounding box center [593, 397] width 372 height 15
drag, startPoint x: 373, startPoint y: 376, endPoint x: 401, endPoint y: 377, distance: 27.6
click at [371, 221] on div "play_arrow" at bounding box center [376, 221] width 30 height 22
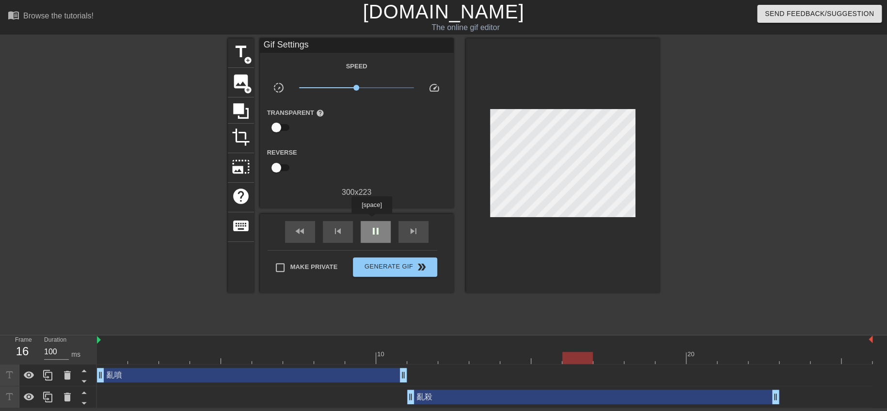
click at [371, 221] on div "pause" at bounding box center [376, 232] width 30 height 22
click at [371, 221] on div "play_arrow" at bounding box center [376, 232] width 30 height 22
click at [372, 221] on div "pause" at bounding box center [376, 232] width 30 height 22
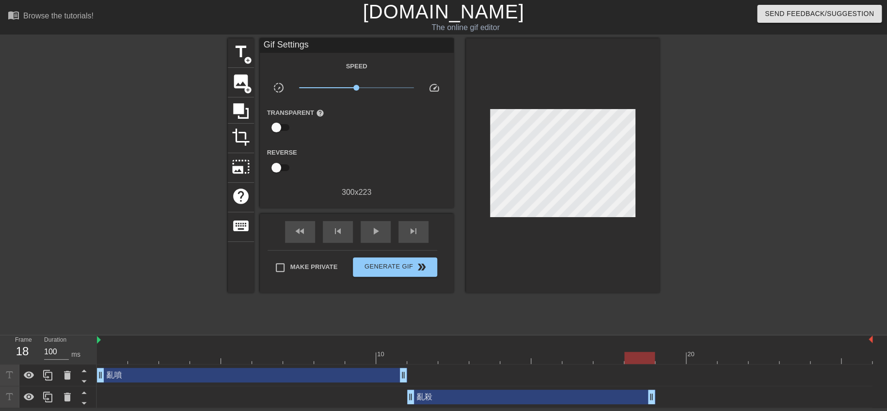
drag, startPoint x: 775, startPoint y: 401, endPoint x: 646, endPoint y: 394, distance: 129.6
click at [244, 57] on span "add_circle" at bounding box center [248, 60] width 8 height 8
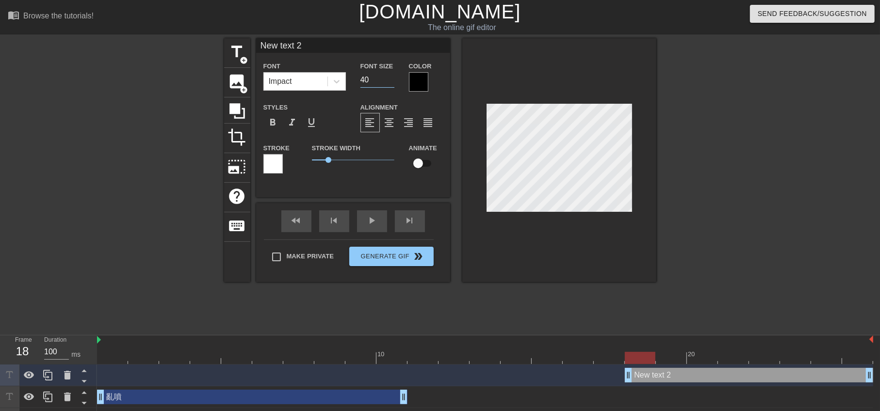
drag, startPoint x: 372, startPoint y: 81, endPoint x: 347, endPoint y: 81, distance: 25.2
click at [347, 81] on div "Font Impact Font Size 40 Color" at bounding box center [353, 76] width 194 height 32
type input "35"
click at [423, 83] on div at bounding box center [418, 81] width 19 height 19
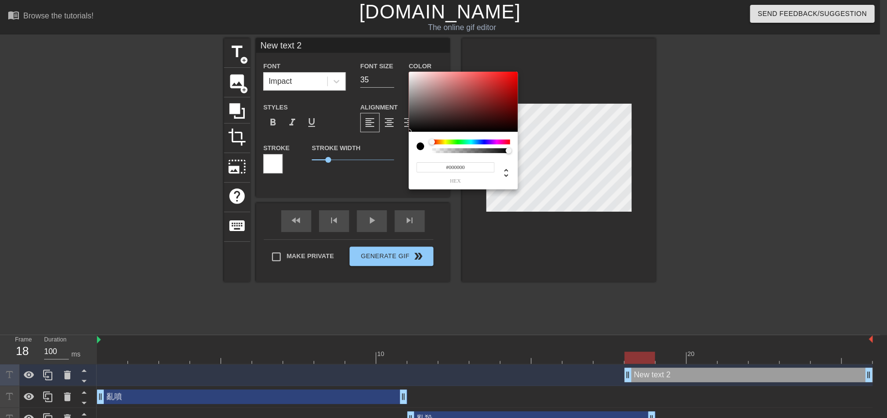
type input "#D91D1D"
click at [503, 81] on div at bounding box center [463, 102] width 109 height 60
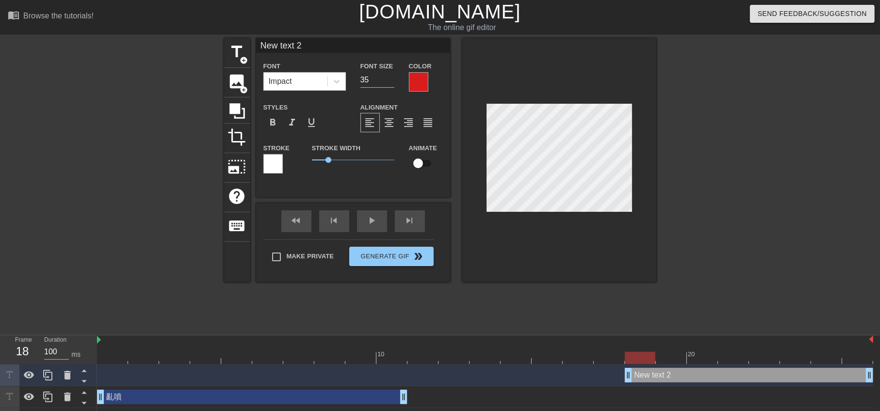
scroll to position [1, 1]
type input "Nw text 2"
type textarea "Nw text 2"
type input "N text 2"
type textarea "N text 2"
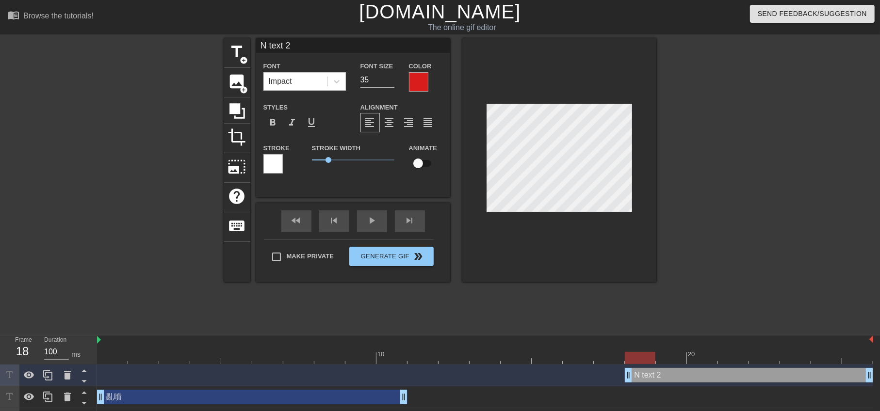
type input "Ntext 2"
type textarea "Ntext 2"
type input "Next 2"
type textarea "Next 2"
type input "Nxt 2"
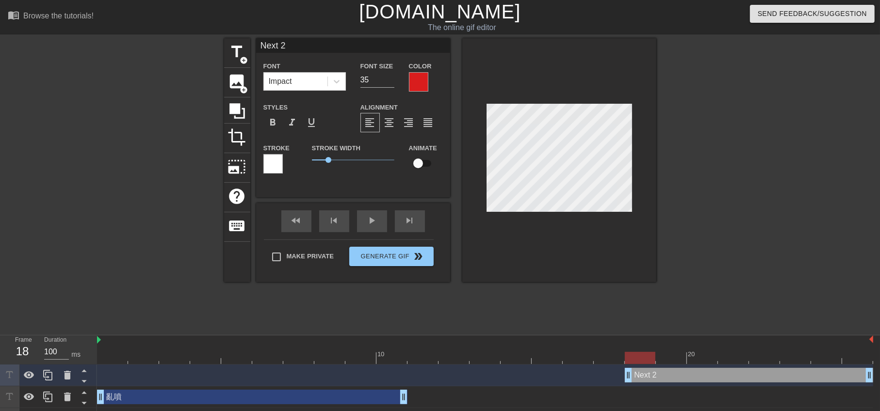
type textarea "Nxt 2"
type input "Nt 2"
type textarea "Nt 2"
type input "N 2"
type textarea "N 2"
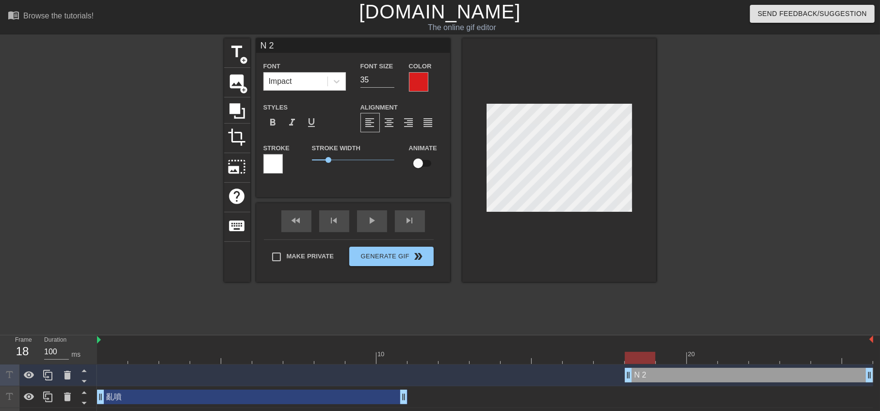
type input "N2"
type textarea "N2"
type input "N"
type textarea "N"
type input "Nㄌ"
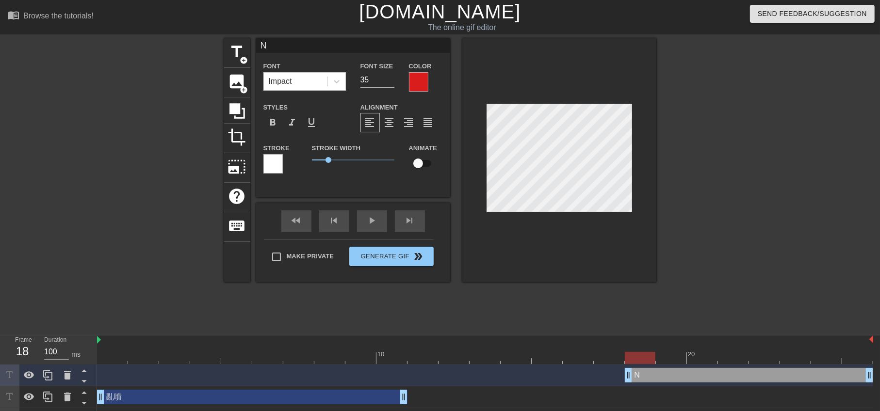
type textarea "Nㄌ"
type input "Nㄌㄨ"
type textarea "Nㄌㄨ"
type input "Nㄌㄨㄢ"
type textarea "Nㄌㄨㄢ"
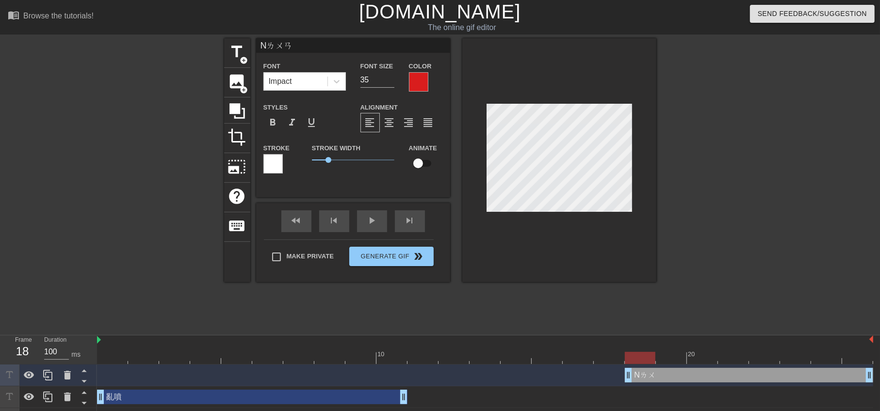
type input "N亂"
type textarea "N亂"
type input "N亂ㄆ"
type textarea "N亂ㄆ"
type input "N亂ㄆㄣ"
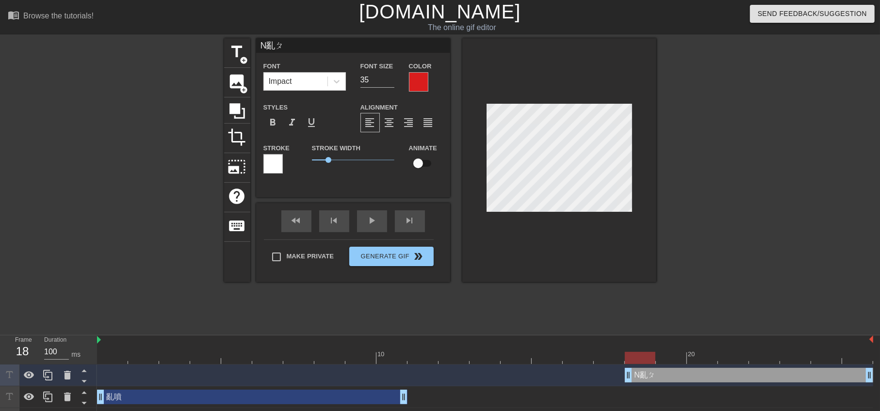
type textarea "N亂ㄆㄣ"
type input "N亂噴"
type textarea "N亂噴"
type input "亂噴"
type textarea "亂噴"
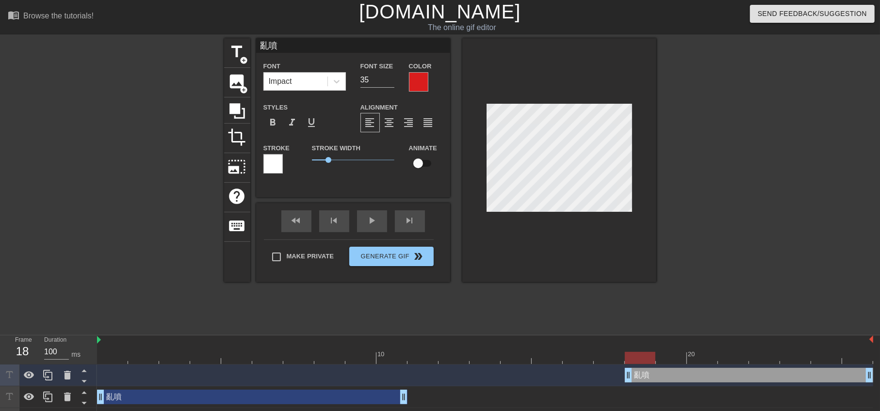
type input "亂噴"
type textarea "亂噴"
click at [275, 118] on span "format_bold" at bounding box center [273, 123] width 12 height 12
click at [695, 184] on div at bounding box center [740, 183] width 145 height 291
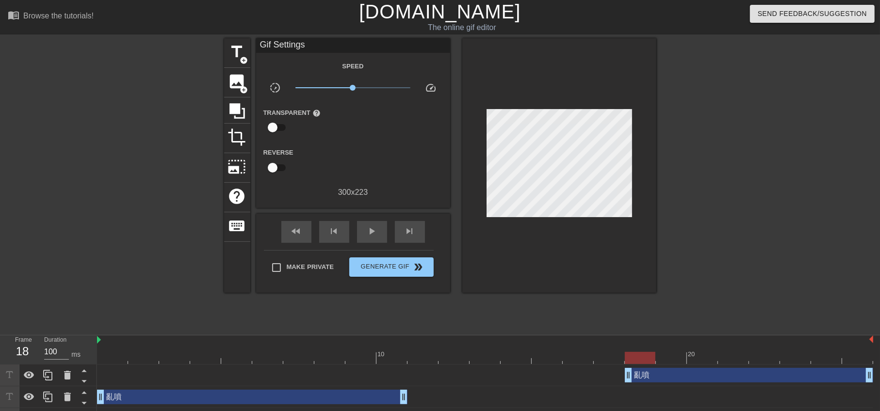
scroll to position [20, 0]
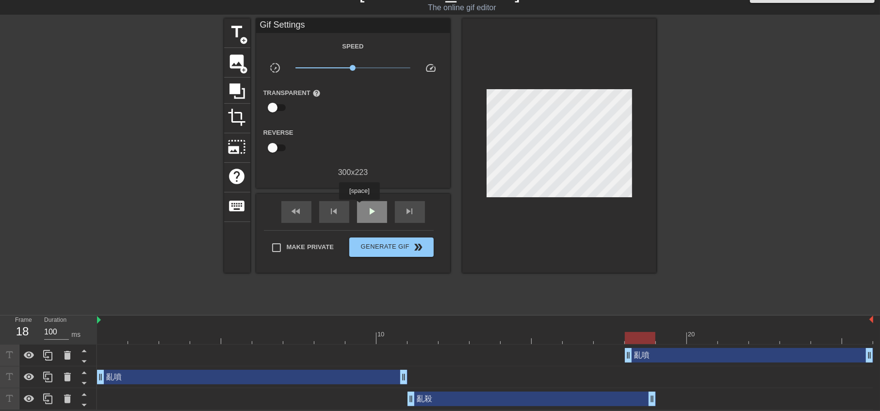
click at [359, 207] on div "play_arrow" at bounding box center [372, 212] width 30 height 22
click at [359, 207] on div "pause" at bounding box center [372, 212] width 30 height 22
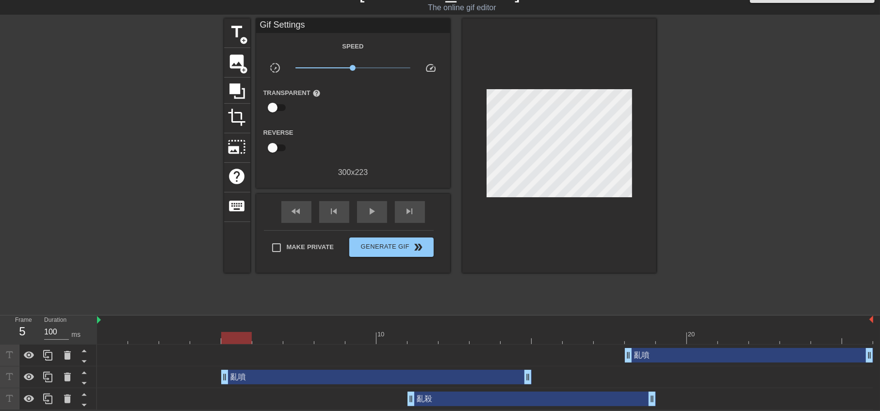
drag, startPoint x: 107, startPoint y: 380, endPoint x: 238, endPoint y: 385, distance: 131.5
click at [238, 385] on div "亂噴 drag_handle drag_handle" at bounding box center [485, 378] width 776 height 22
drag, startPoint x: 529, startPoint y: 380, endPoint x: 417, endPoint y: 378, distance: 111.5
click at [417, 378] on div "亂噴 drag_handle drag_handle" at bounding box center [485, 377] width 776 height 15
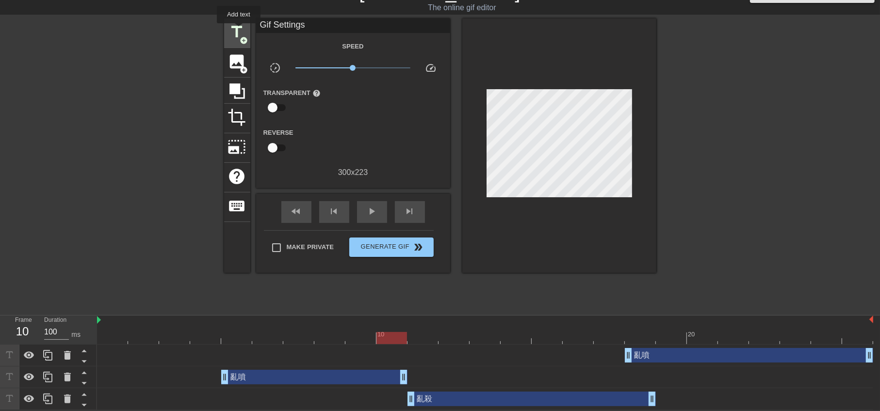
click at [234, 29] on span "title" at bounding box center [237, 32] width 18 height 18
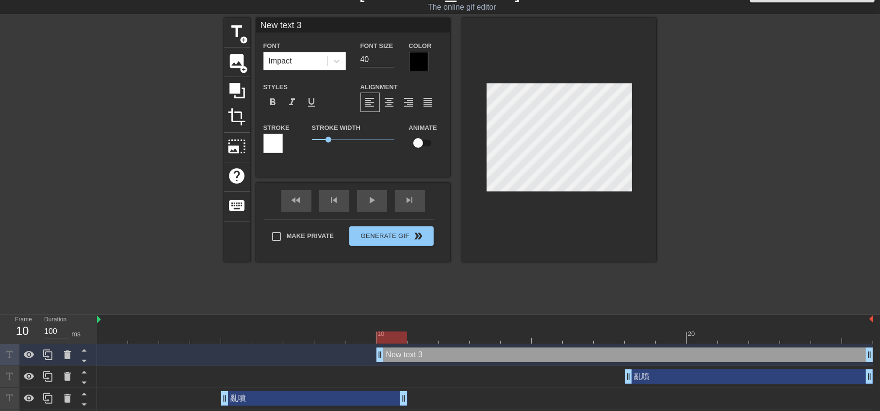
click at [419, 56] on div at bounding box center [418, 61] width 19 height 19
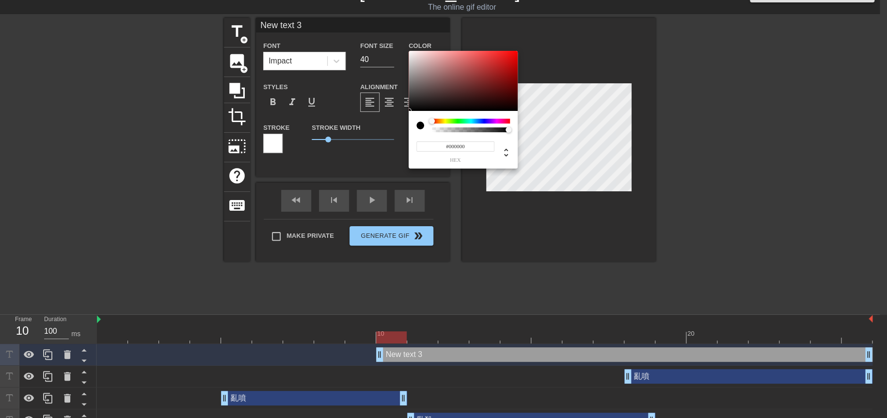
type input "#F31010"
click at [511, 54] on div at bounding box center [463, 81] width 109 height 60
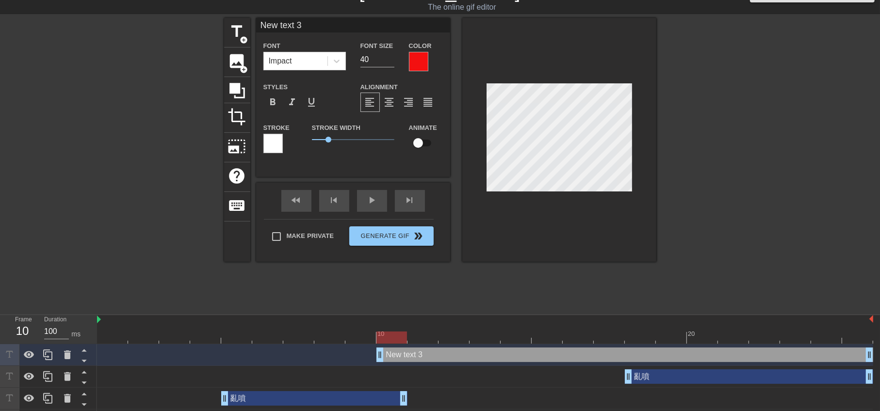
type textarea "ㄌ text 3"
type input "ㄌ text 3"
type textarea "ㄌㄨ text 3"
type input "ㄌㄨ text 3"
type textarea "ㄌㄨㄢ text 3"
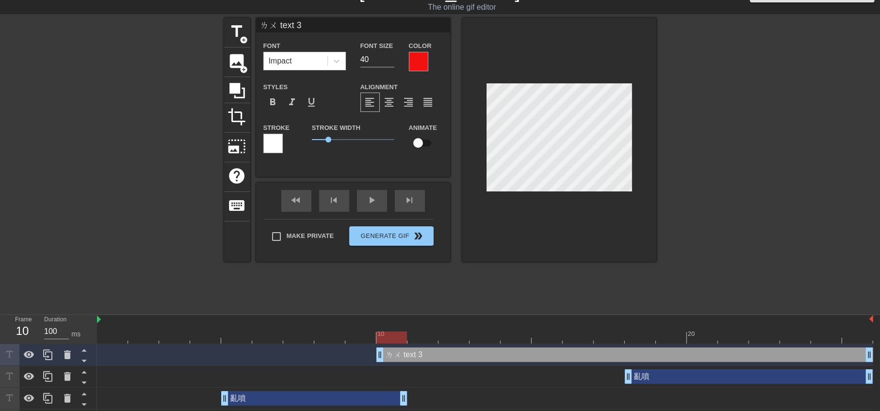
type input "ㄌㄨㄢ text 3"
type textarea "亂 text 3"
type input "亂 text 3"
type textarea "亂ㄕ text 3"
type input "亂ㄕ text 3"
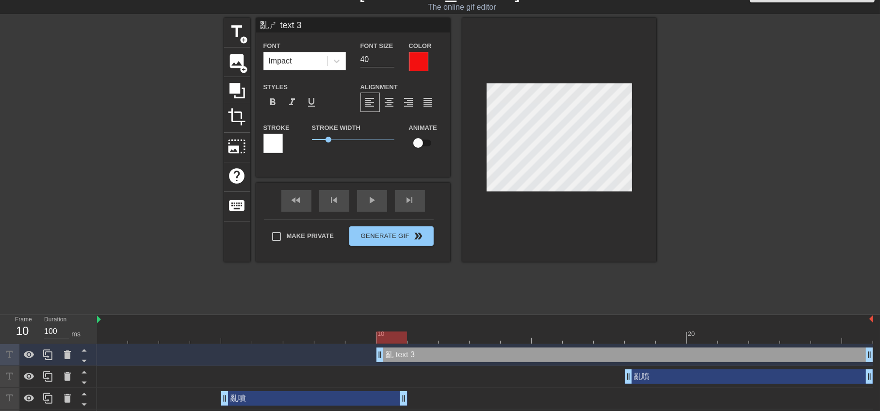
type textarea "亂ㄕㄚ text 3"
type input "亂ㄕㄚ text 3"
type textarea "亂殺 text 3"
type input "亂殺 text 3"
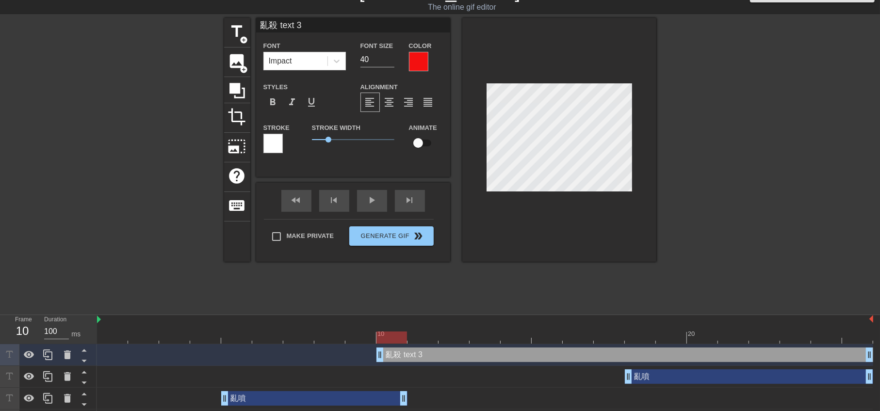
type textarea "亂殺text 3"
type input "亂殺text 3"
type textarea "亂殺ext 3"
type input "亂殺ext 3"
type textarea "亂殺xt 3"
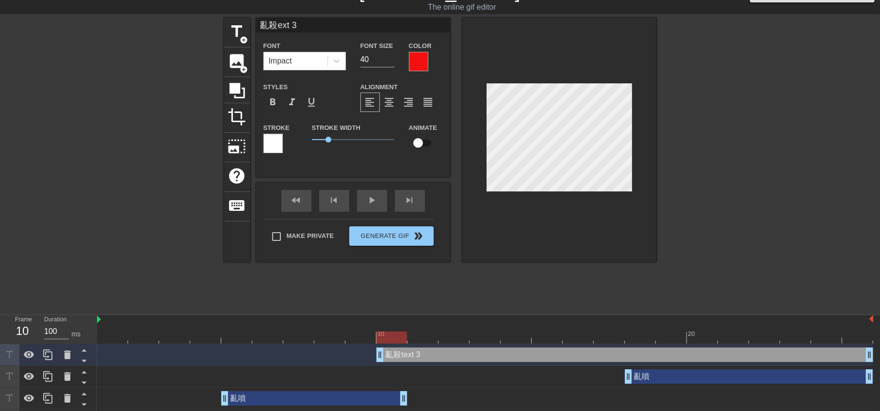
type input "亂殺xt 3"
type textarea "亂殺t 3"
type input "亂殺t 3"
type textarea "亂殺 3"
type input "亂殺 3"
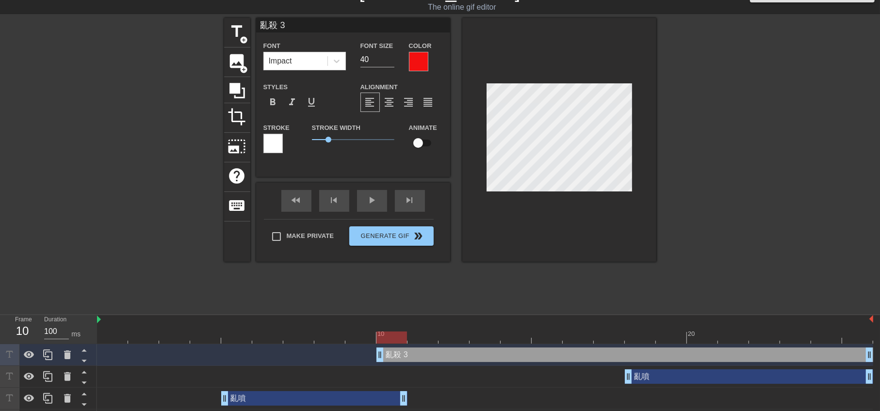
type textarea "亂殺3"
type input "亂殺3"
type textarea "亂殺"
type input "亂殺"
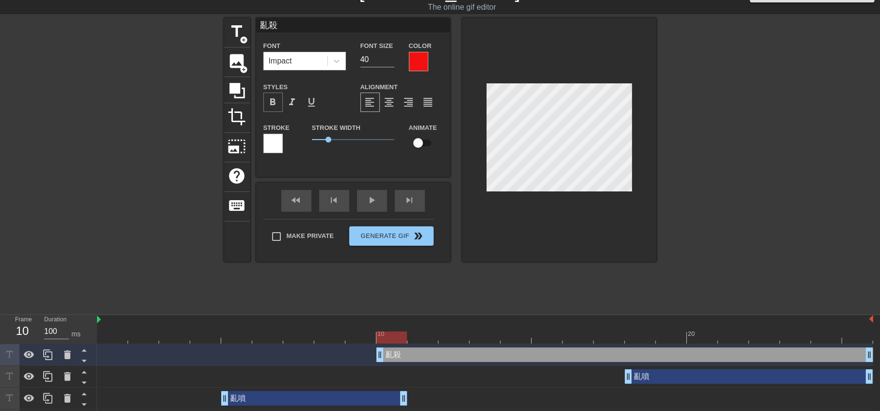
type textarea "亂殺"
click at [274, 100] on span "format_bold" at bounding box center [273, 102] width 12 height 12
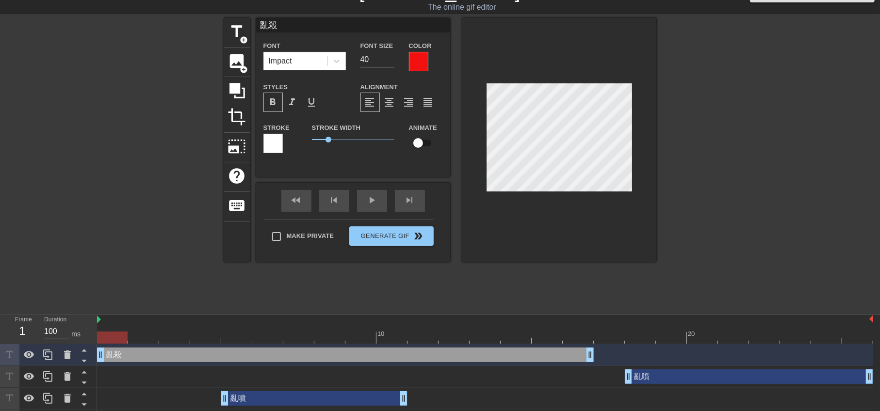
drag, startPoint x: 470, startPoint y: 361, endPoint x: 138, endPoint y: 354, distance: 332.2
click at [138, 354] on div "亂殺 drag_handle drag_handle" at bounding box center [345, 355] width 497 height 15
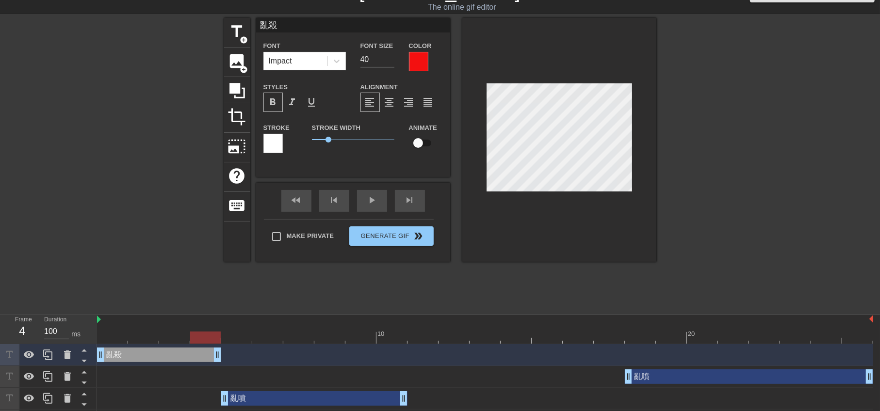
drag, startPoint x: 588, startPoint y: 354, endPoint x: 225, endPoint y: 356, distance: 362.7
click at [225, 356] on div "亂殺 drag_handle drag_handle" at bounding box center [485, 355] width 776 height 15
click at [385, 61] on input "40" at bounding box center [377, 60] width 34 height 16
click at [392, 61] on input "39" at bounding box center [377, 60] width 34 height 16
click at [392, 61] on input "38" at bounding box center [377, 60] width 34 height 16
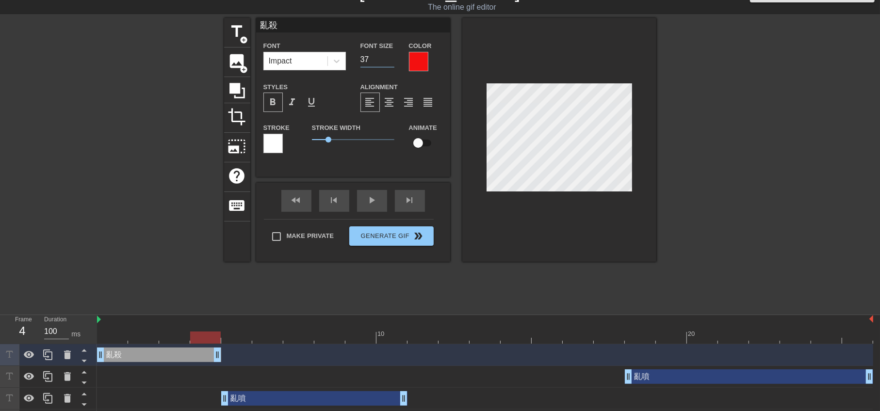
click at [392, 61] on input "37" at bounding box center [377, 60] width 34 height 16
click at [392, 61] on input "36" at bounding box center [377, 60] width 34 height 16
type input "35"
click at [392, 61] on input "35" at bounding box center [377, 60] width 34 height 16
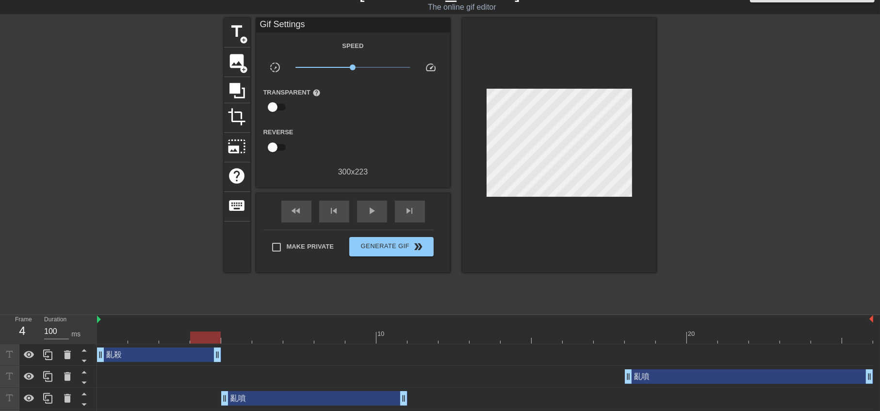
click at [715, 202] on div at bounding box center [740, 163] width 145 height 291
click at [371, 210] on span "play_arrow" at bounding box center [372, 211] width 12 height 12
click at [371, 210] on span "pause" at bounding box center [372, 211] width 12 height 12
click at [173, 357] on div "亂殺 drag_handle drag_handle" at bounding box center [159, 355] width 124 height 15
click at [183, 336] on div at bounding box center [485, 338] width 776 height 12
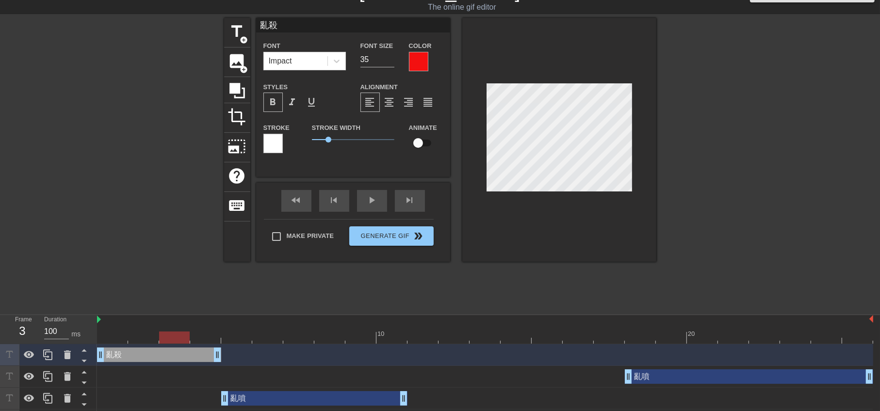
click at [705, 205] on div at bounding box center [740, 163] width 145 height 291
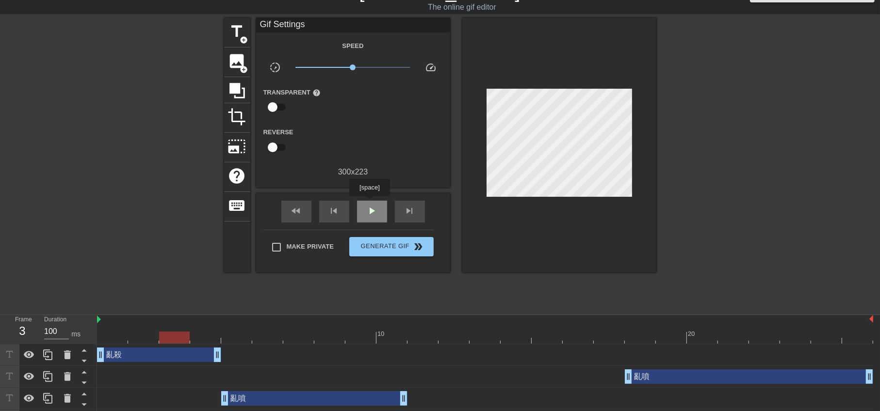
click at [369, 205] on span "play_arrow" at bounding box center [372, 211] width 12 height 12
click at [369, 205] on span "pause" at bounding box center [372, 211] width 12 height 12
click at [294, 364] on div "亂殺 drag_handle drag_handle" at bounding box center [485, 355] width 776 height 22
click at [306, 355] on div "亂殺 drag_handle drag_handle" at bounding box center [485, 355] width 776 height 15
click at [322, 345] on div "亂殺 drag_handle drag_handle" at bounding box center [485, 355] width 776 height 22
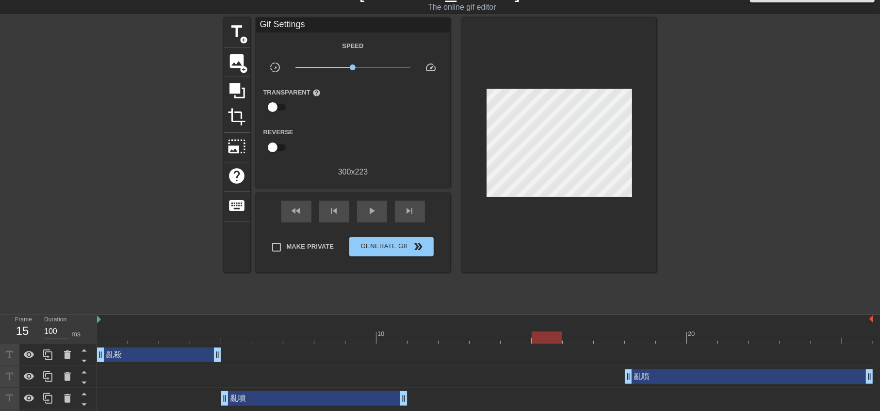
drag, startPoint x: 798, startPoint y: 340, endPoint x: 546, endPoint y: 340, distance: 252.1
click at [546, 340] on div at bounding box center [546, 338] width 31 height 12
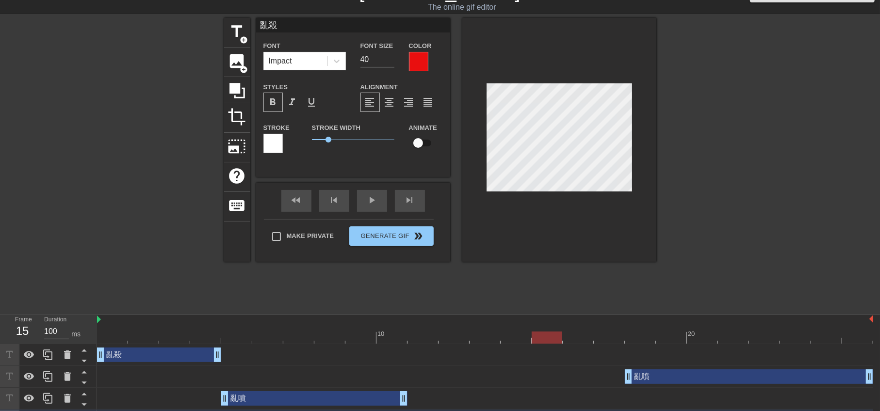
scroll to position [1, 1]
drag, startPoint x: 706, startPoint y: 200, endPoint x: 702, endPoint y: 203, distance: 5.2
click at [706, 201] on div at bounding box center [740, 163] width 145 height 291
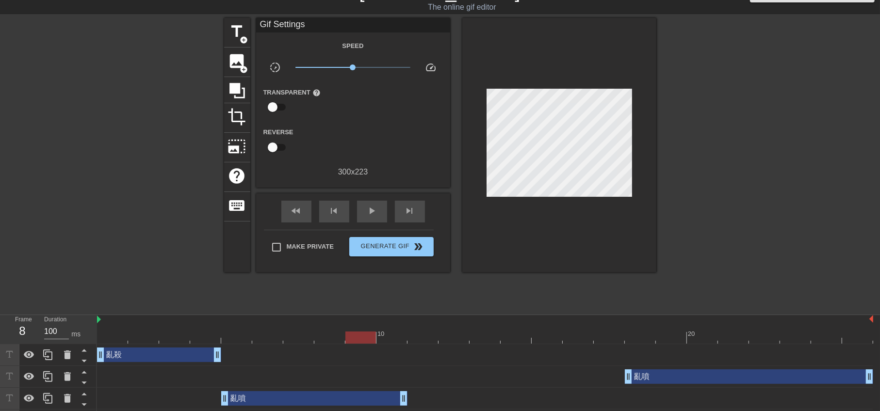
drag, startPoint x: 543, startPoint y: 338, endPoint x: 364, endPoint y: 332, distance: 179.5
click at [364, 332] on div at bounding box center [360, 338] width 31 height 12
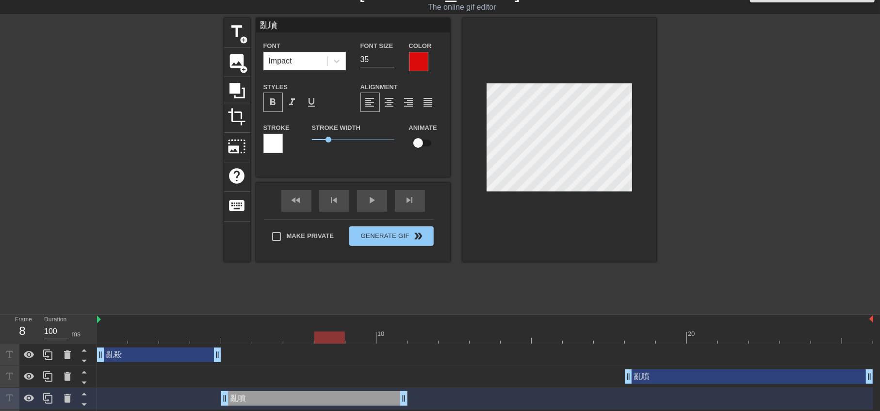
click at [776, 194] on div at bounding box center [740, 163] width 145 height 291
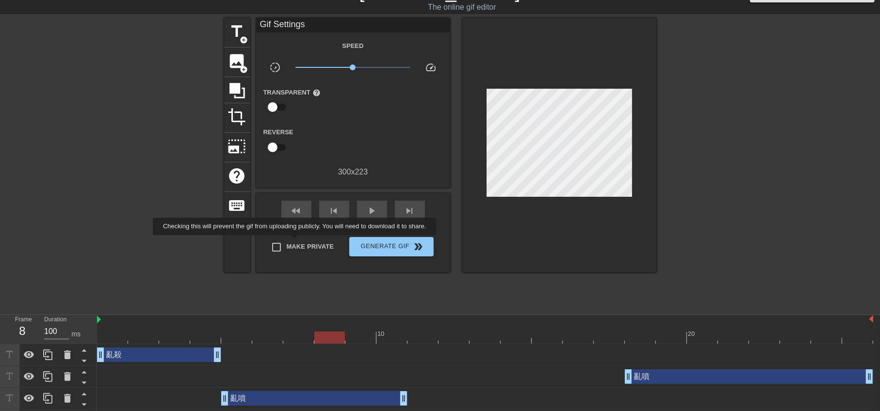
click at [294, 243] on span "Make Private" at bounding box center [311, 247] width 48 height 10
click at [287, 243] on input "Make Private" at bounding box center [276, 247] width 20 height 20
checkbox input "true"
click at [373, 245] on span "Generate Gif double_arrow" at bounding box center [391, 247] width 76 height 12
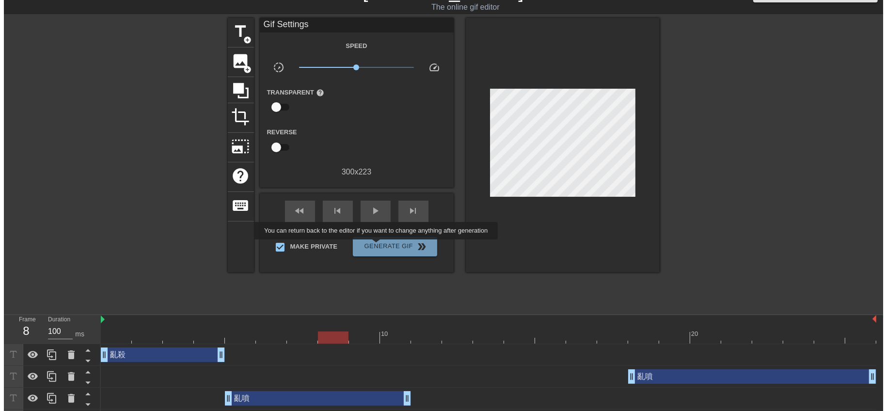
scroll to position [0, 0]
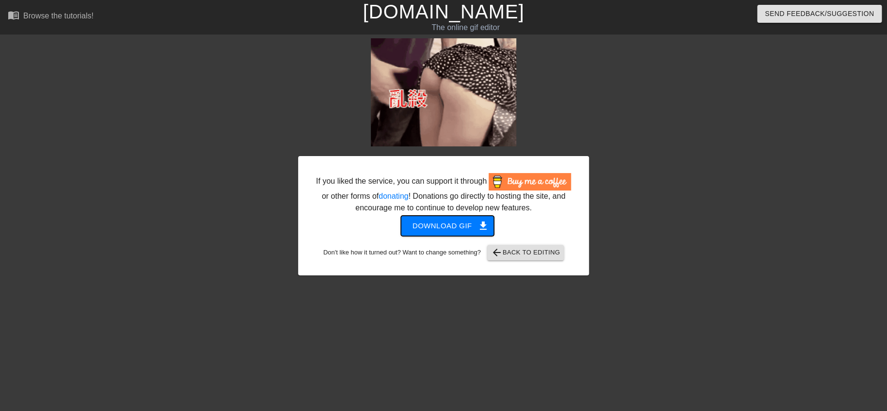
click at [426, 228] on span "Download gif get_app" at bounding box center [448, 226] width 70 height 13
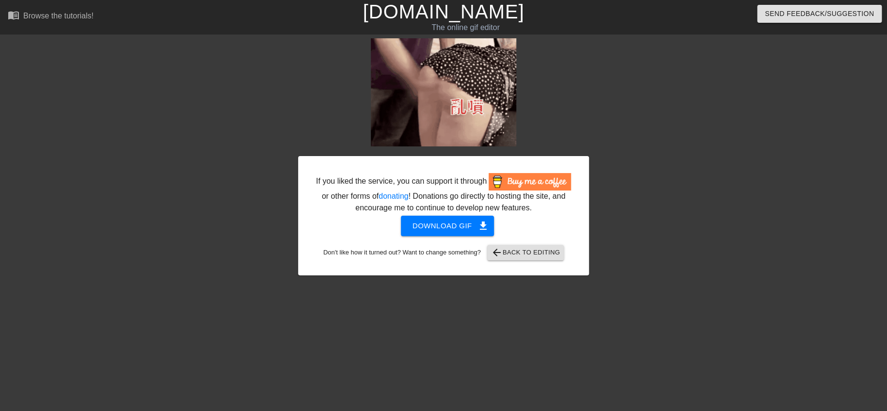
click at [289, 306] on div "If you liked the service, you can support it through or other forms of donating…" at bounding box center [443, 183] width 887 height 291
